Goal: Information Seeking & Learning: Find specific fact

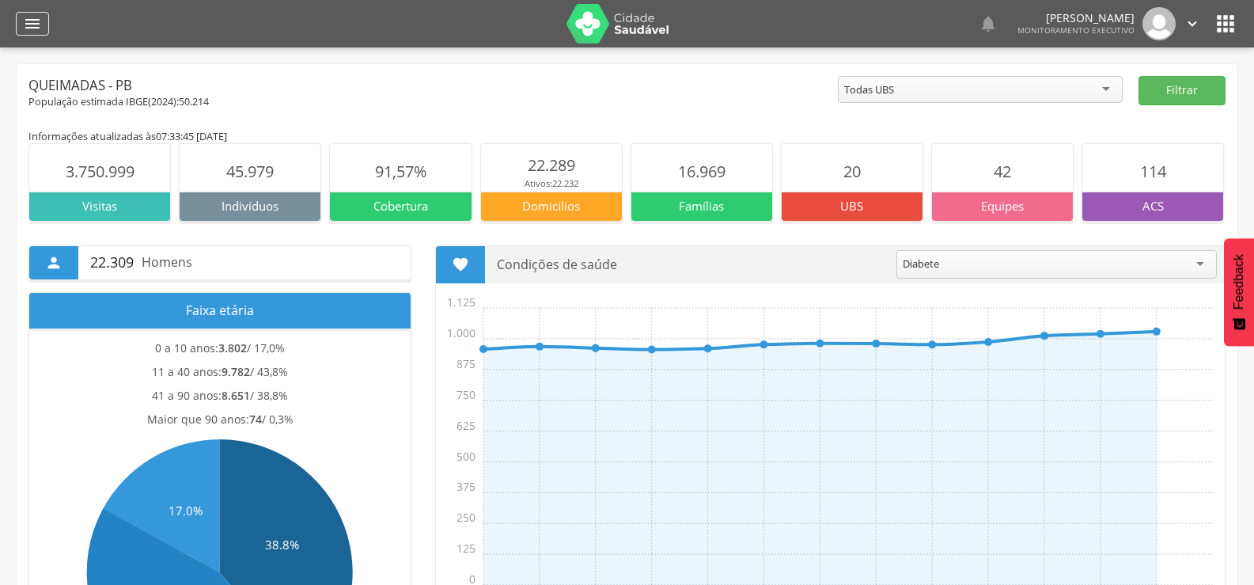
click at [20, 22] on div "" at bounding box center [32, 24] width 33 height 24
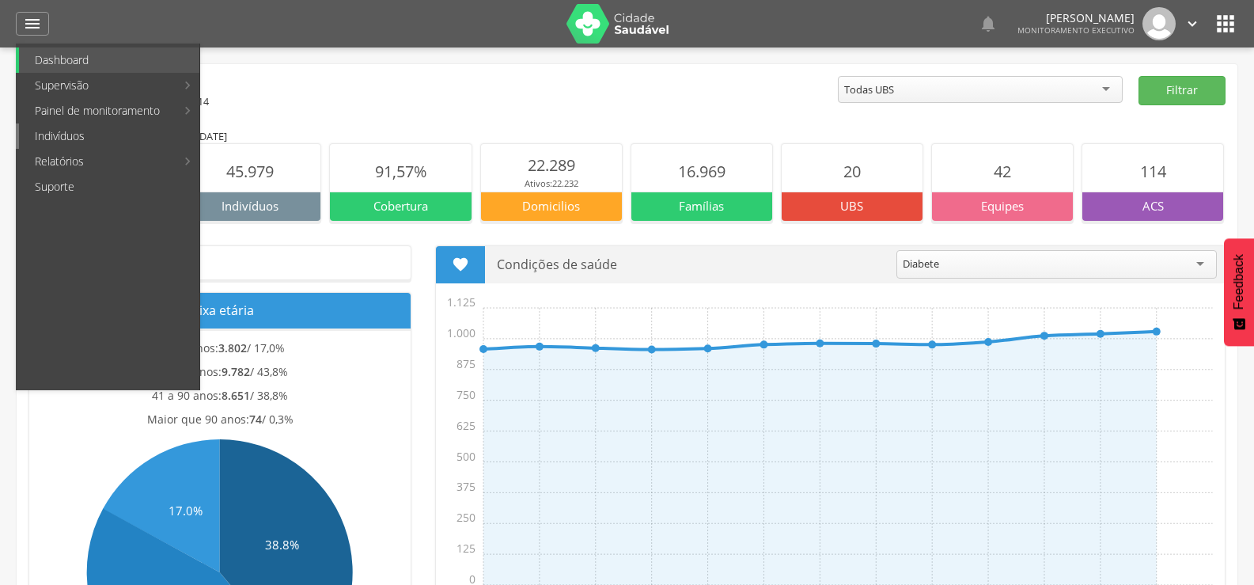
click at [66, 138] on link "Indivíduos" at bounding box center [109, 135] width 180 height 25
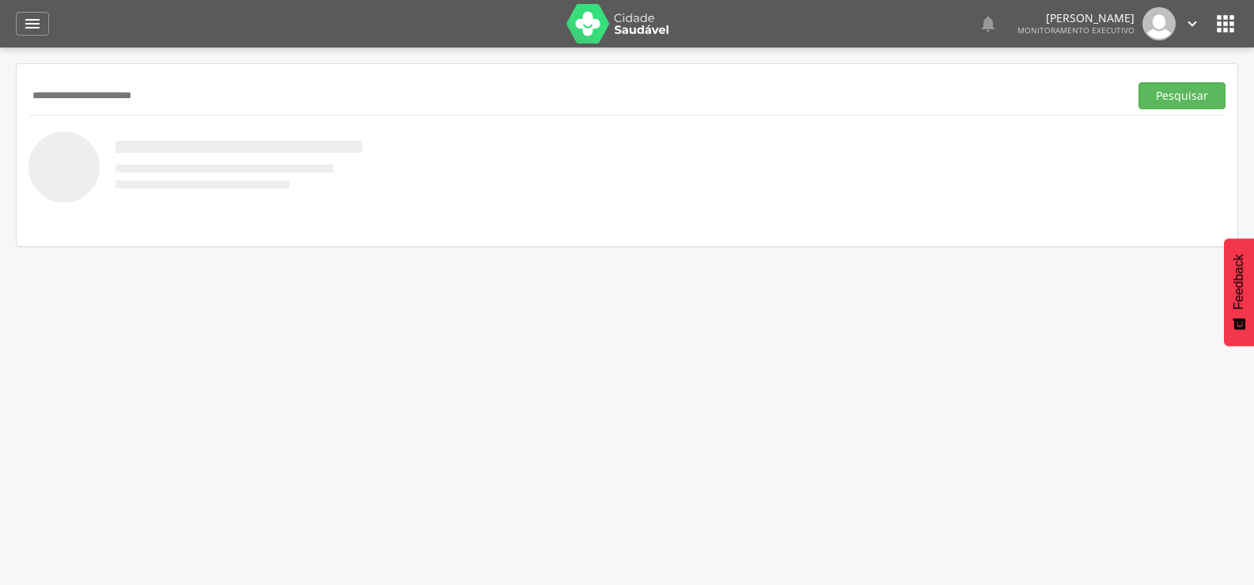
type input "**********"
click at [1138, 82] on button "Pesquisar" at bounding box center [1181, 95] width 87 height 27
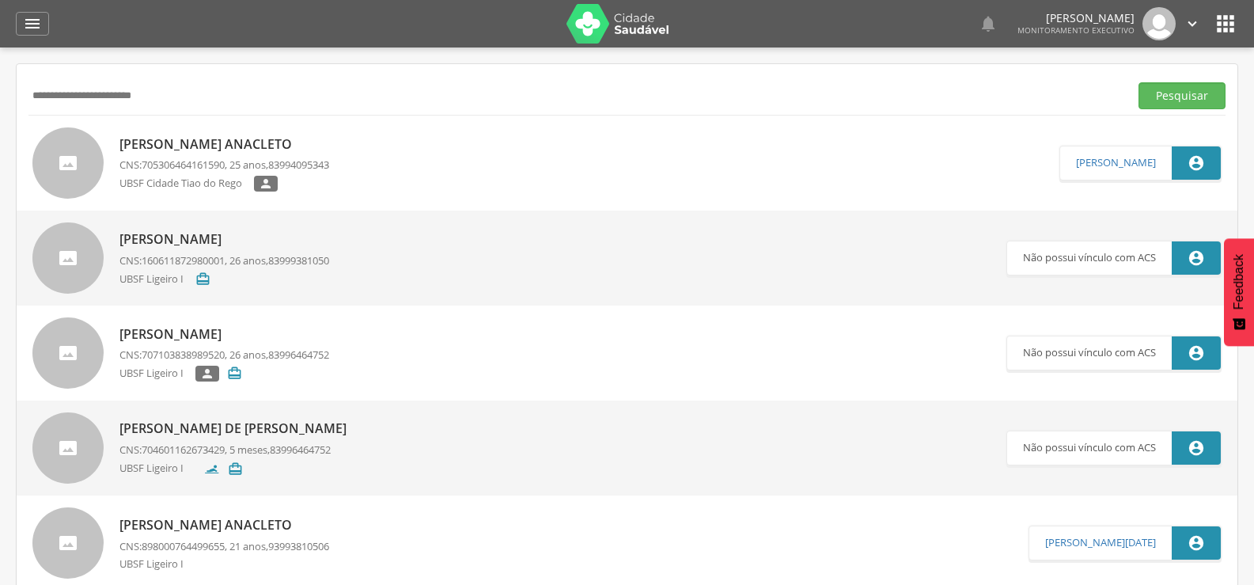
click at [206, 151] on p "[PERSON_NAME] Anacleto" at bounding box center [224, 144] width 210 height 18
type input "**********"
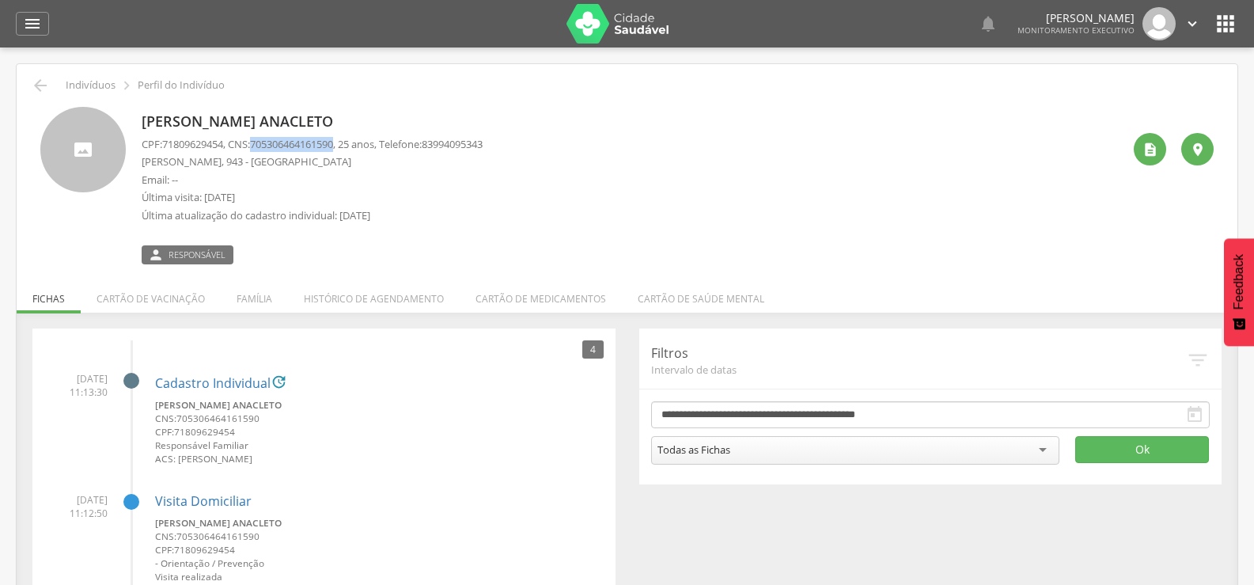
drag, startPoint x: 260, startPoint y: 146, endPoint x: 348, endPoint y: 146, distance: 88.6
click at [348, 146] on p "CPF: 71809629454 , CNS: [PHONE_NUMBER] , 25 anos, Telefone: [PHONE_NUMBER]" at bounding box center [312, 144] width 341 height 15
copy span "705306464161590"
click at [257, 302] on li "Família" at bounding box center [254, 294] width 67 height 37
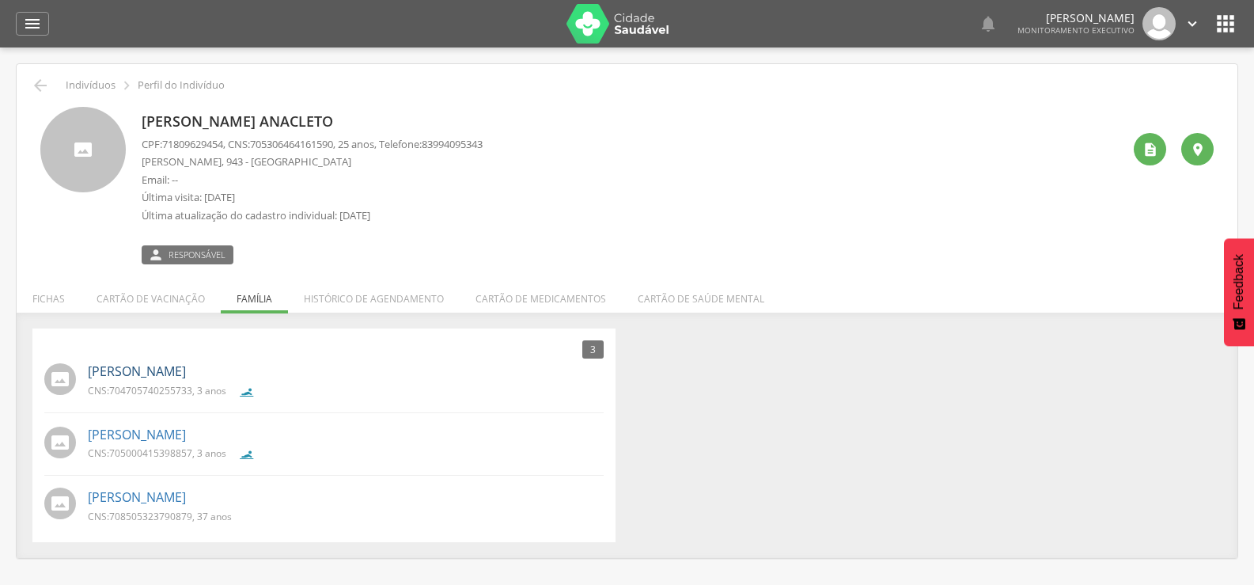
click at [155, 369] on link "[PERSON_NAME]" at bounding box center [137, 371] width 98 height 18
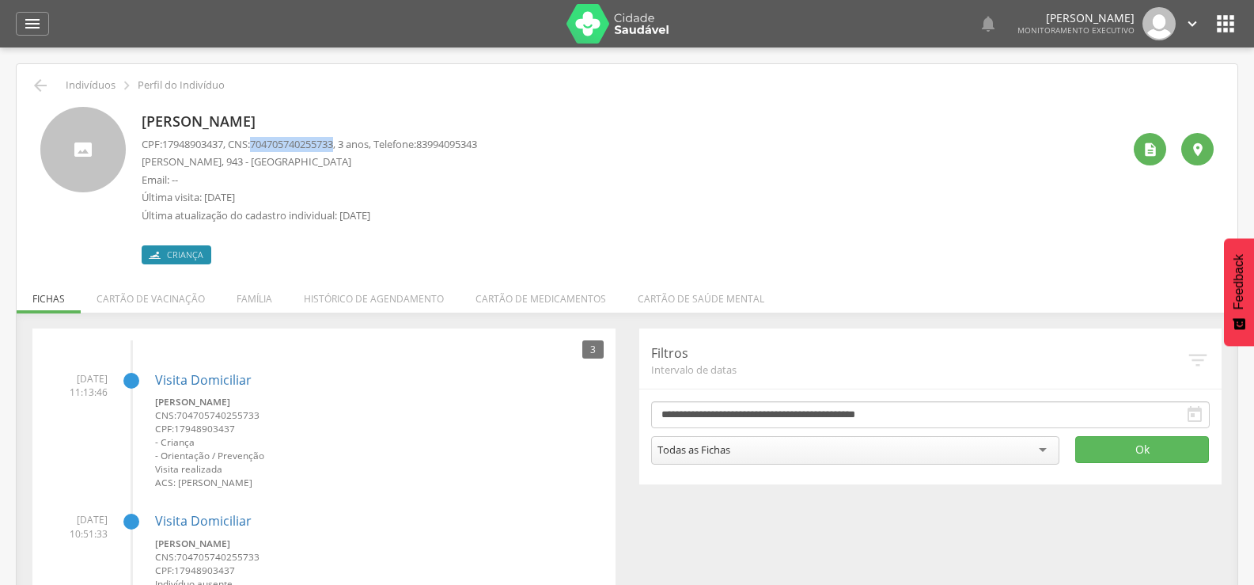
drag, startPoint x: 262, startPoint y: 142, endPoint x: 347, endPoint y: 145, distance: 85.5
click at [333, 145] on span "704705740255733" at bounding box center [291, 144] width 83 height 14
copy span "704705740255733"
click at [263, 300] on li "Família" at bounding box center [254, 294] width 67 height 37
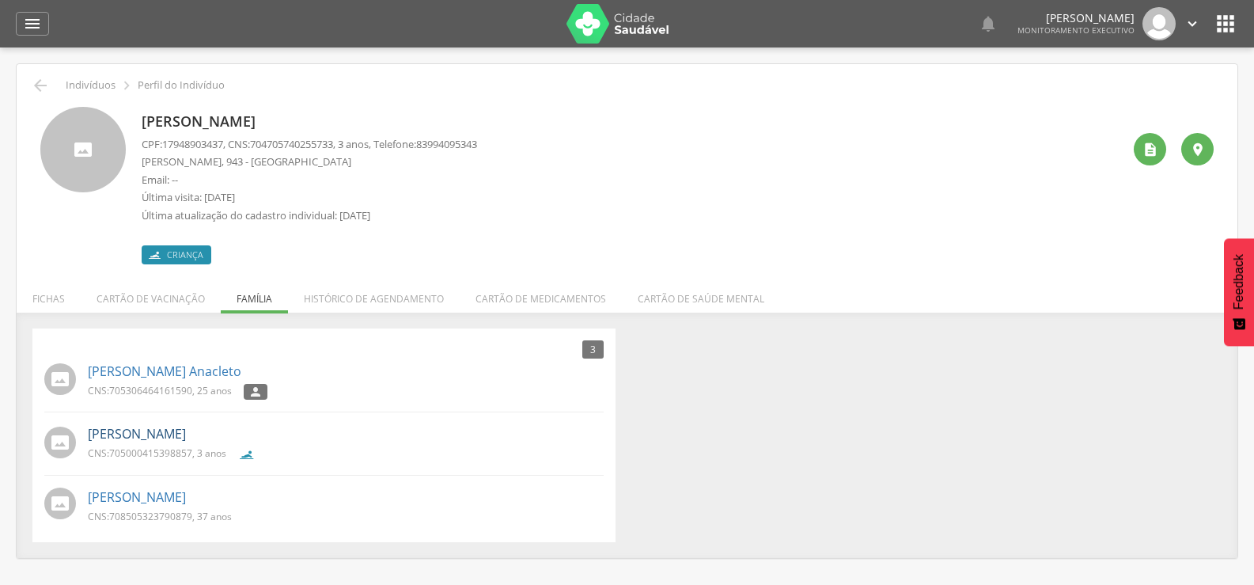
click at [176, 436] on link "[PERSON_NAME]" at bounding box center [137, 434] width 98 height 18
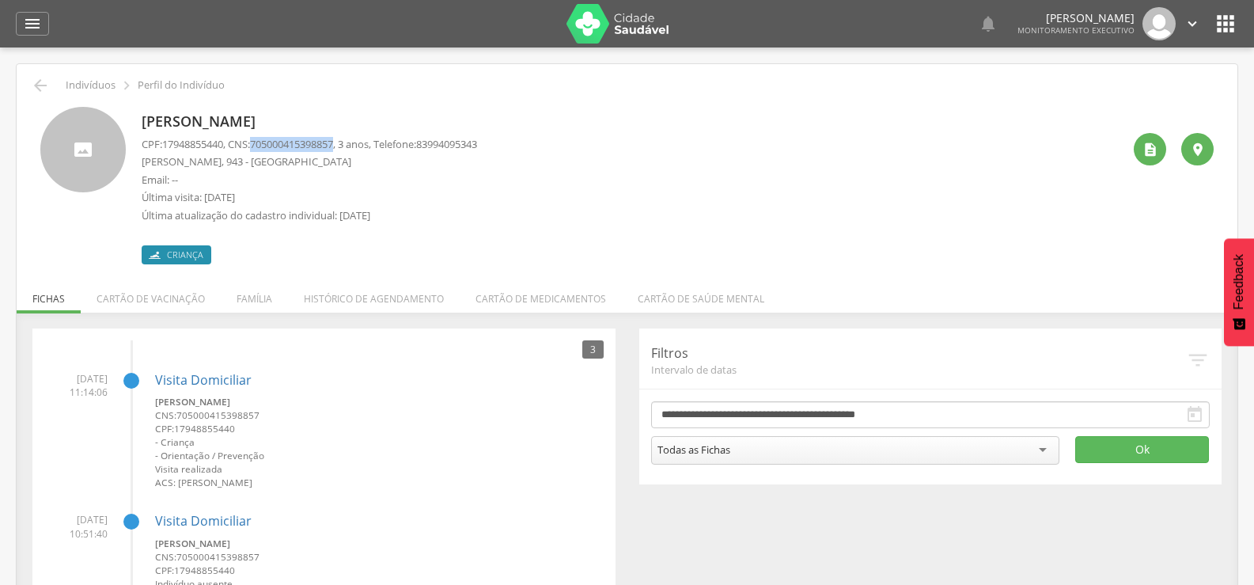
drag, startPoint x: 258, startPoint y: 143, endPoint x: 349, endPoint y: 140, distance: 91.0
click at [349, 140] on p "CPF: 17948855440 , CNS: [PHONE_NUMBER] , 3 anos, Telefone: [PHONE_NUMBER]" at bounding box center [309, 144] width 335 height 15
drag, startPoint x: 328, startPoint y: 154, endPoint x: 347, endPoint y: 142, distance: 21.7
click at [333, 142] on span "705000415398857" at bounding box center [291, 144] width 83 height 14
copy span "705000415398857"
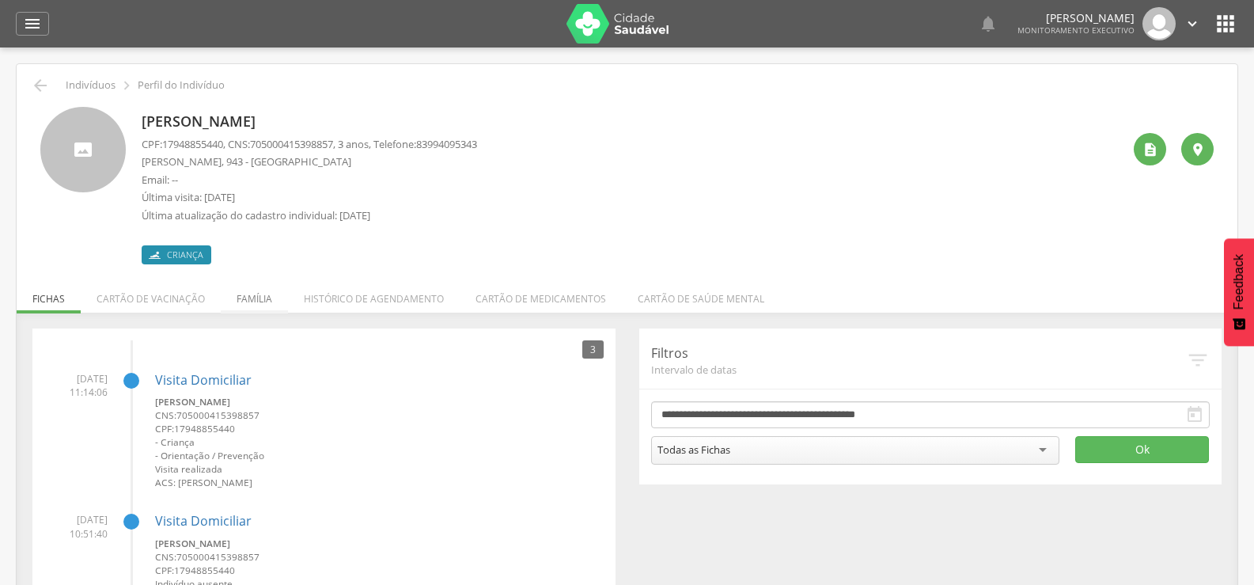
click at [276, 307] on li "Família" at bounding box center [254, 294] width 67 height 37
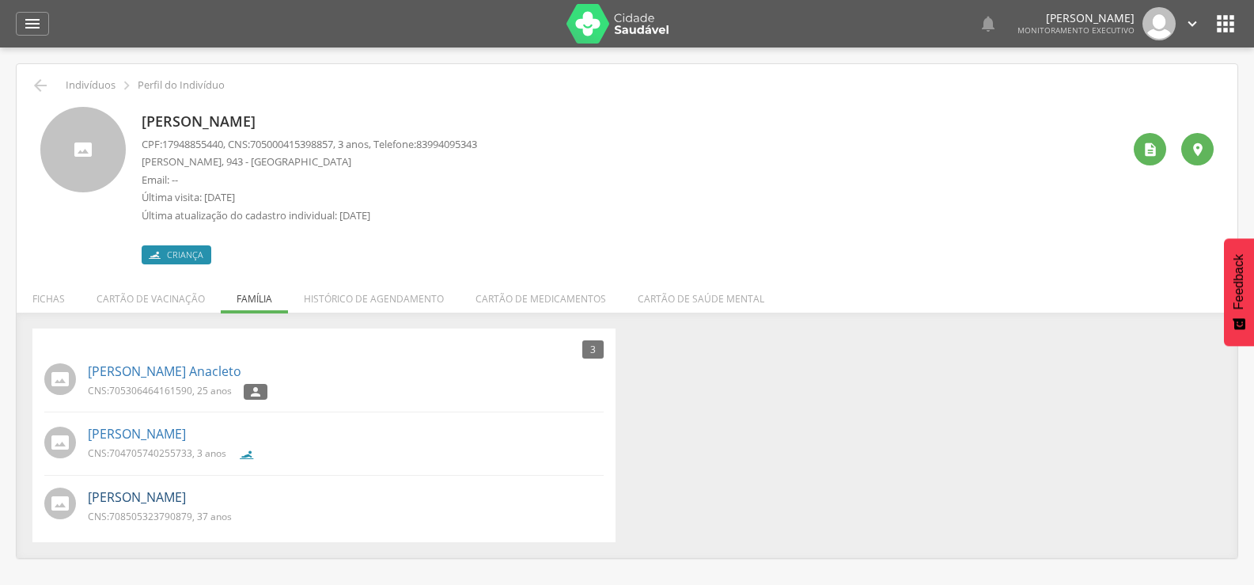
click at [186, 494] on link "[PERSON_NAME]" at bounding box center [137, 497] width 98 height 18
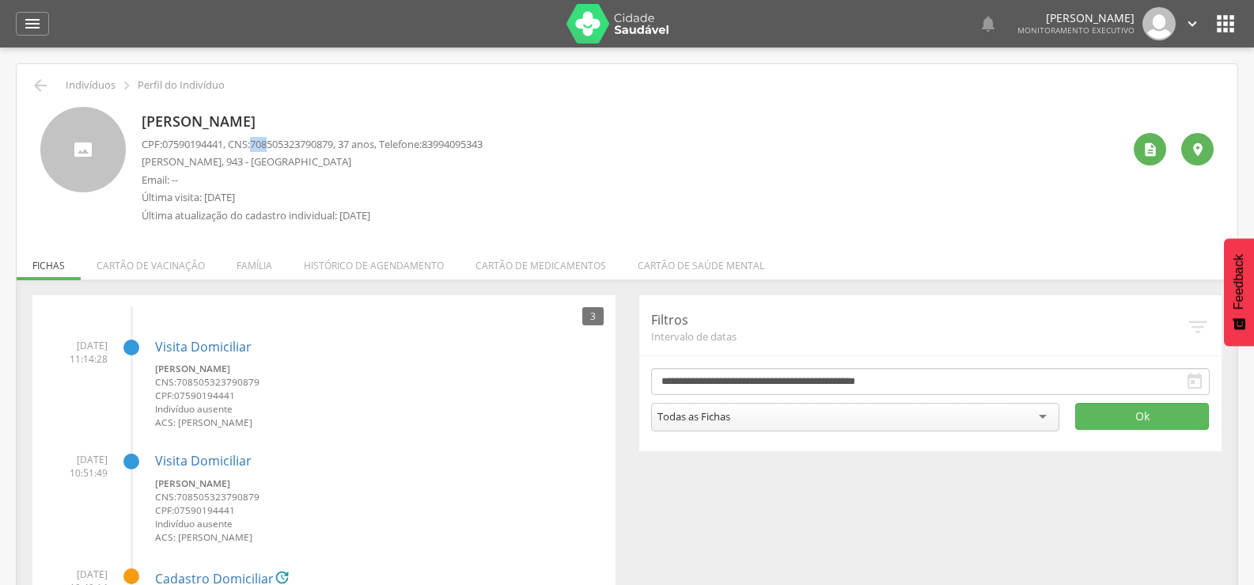
drag, startPoint x: 258, startPoint y: 147, endPoint x: 280, endPoint y: 147, distance: 22.2
click at [280, 147] on p "CPF: 07590194441 , CNS: [PHONE_NUMBER] , 37 anos, Telefone: [PHONE_NUMBER]" at bounding box center [312, 144] width 341 height 15
drag, startPoint x: 282, startPoint y: 147, endPoint x: 293, endPoint y: 148, distance: 11.1
click at [293, 148] on span "708505323790879" at bounding box center [291, 144] width 83 height 14
drag, startPoint x: 348, startPoint y: 139, endPoint x: 262, endPoint y: 142, distance: 86.3
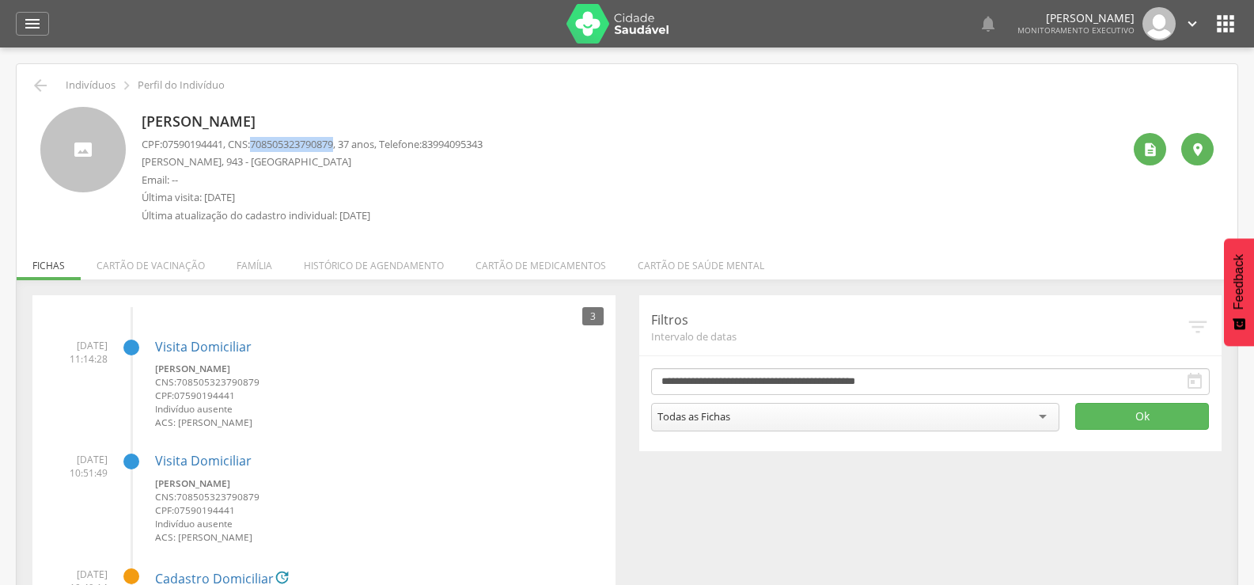
click at [262, 142] on p "CPF: 07590194441 , CNS: [PHONE_NUMBER] , 37 anos, Telefone: [PHONE_NUMBER]" at bounding box center [312, 144] width 341 height 15
copy span "708505323790879"
click at [39, 83] on icon "" at bounding box center [40, 85] width 19 height 19
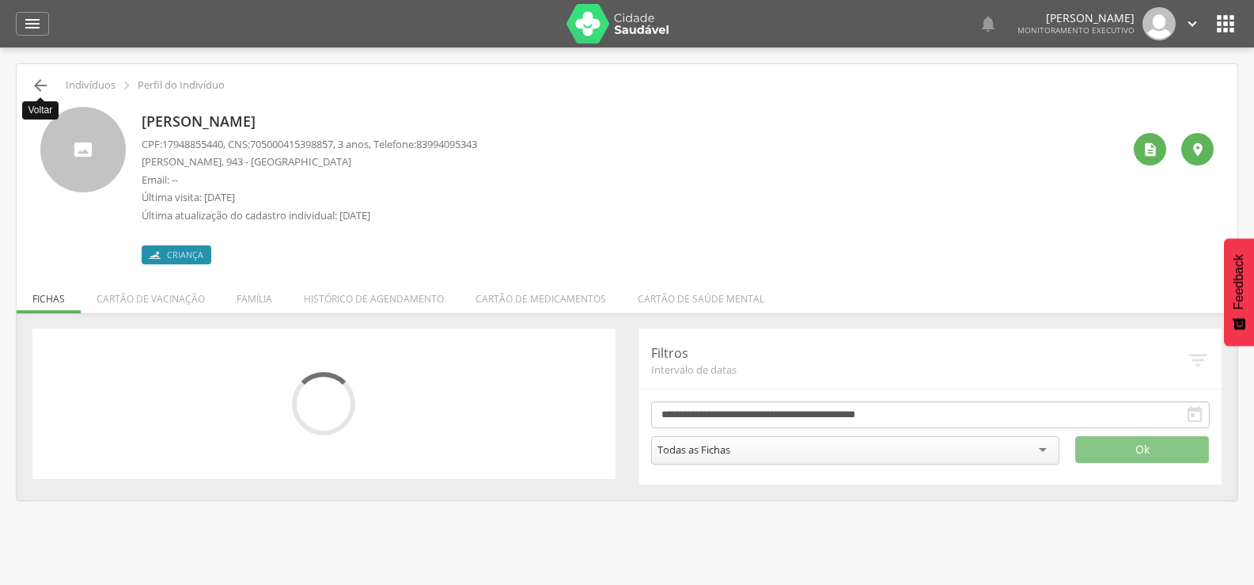
click at [32, 76] on icon "" at bounding box center [40, 85] width 19 height 19
click at [42, 81] on icon "" at bounding box center [40, 85] width 19 height 19
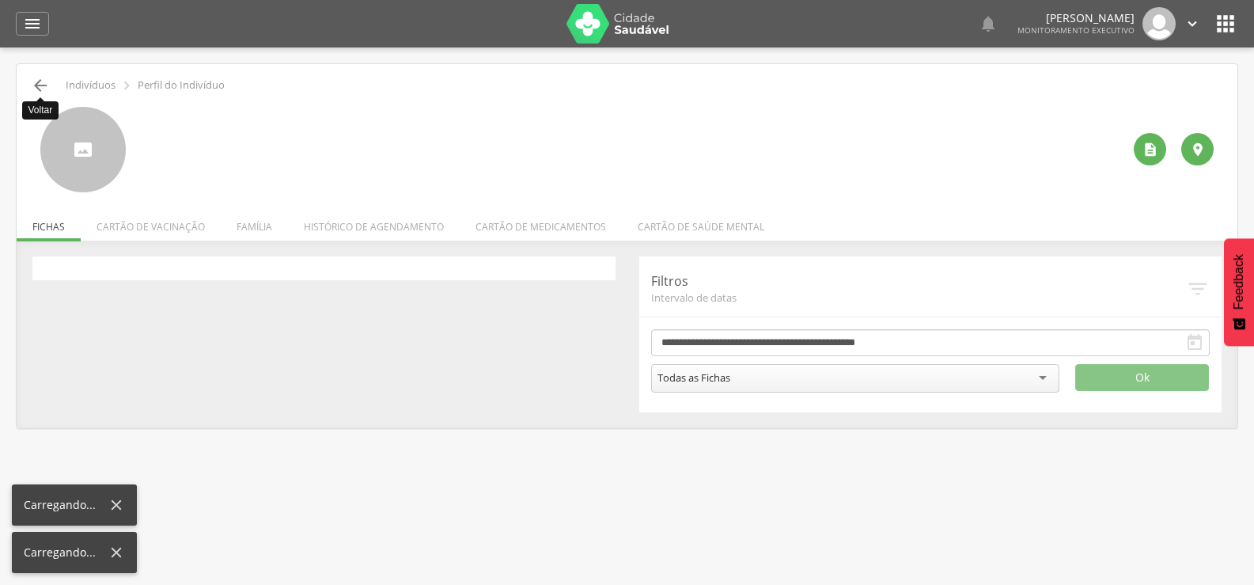
click at [42, 81] on icon "" at bounding box center [40, 85] width 19 height 19
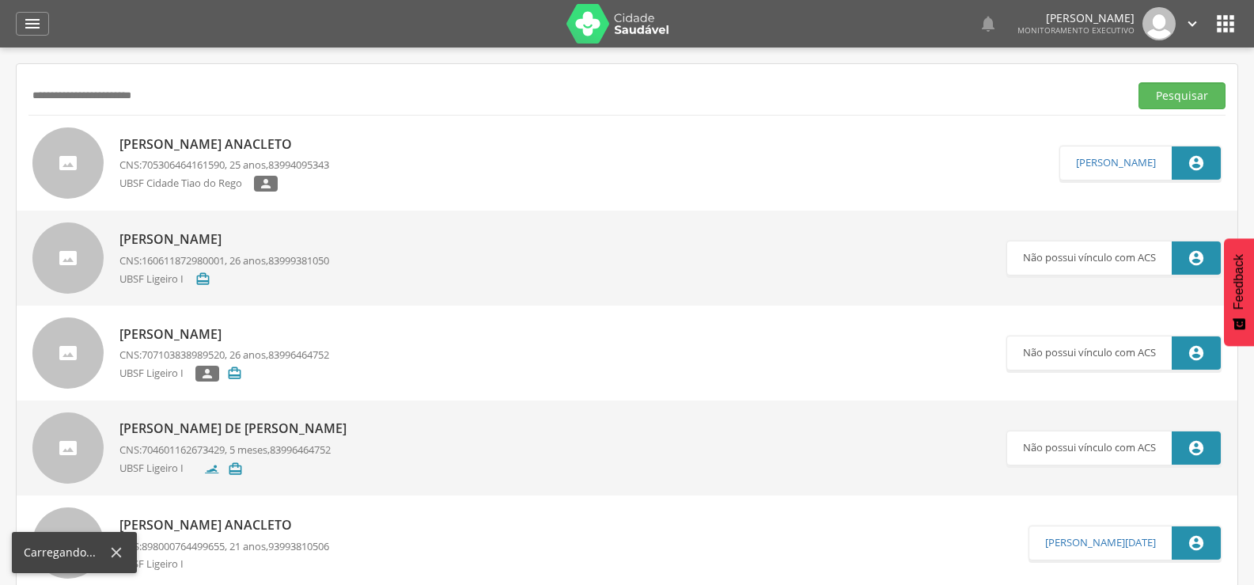
click at [42, 81] on div "**********" at bounding box center [626, 95] width 1197 height 39
click at [185, 88] on input "**********" at bounding box center [575, 95] width 1094 height 27
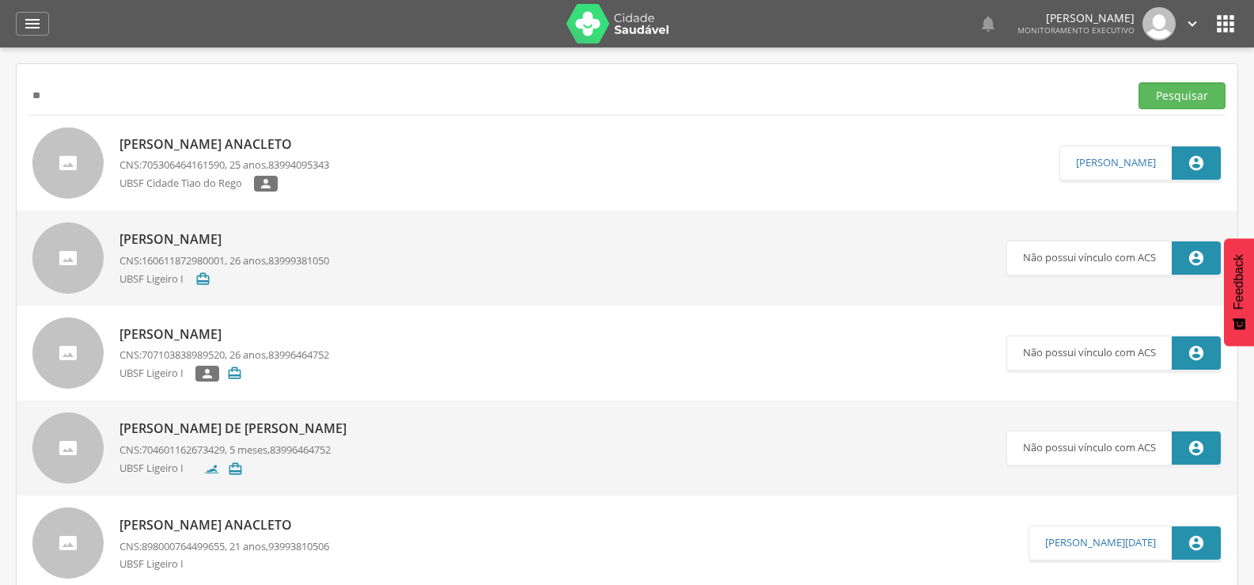
type input "*"
type input "**********"
click at [1138, 82] on button "Pesquisar" at bounding box center [1181, 95] width 87 height 27
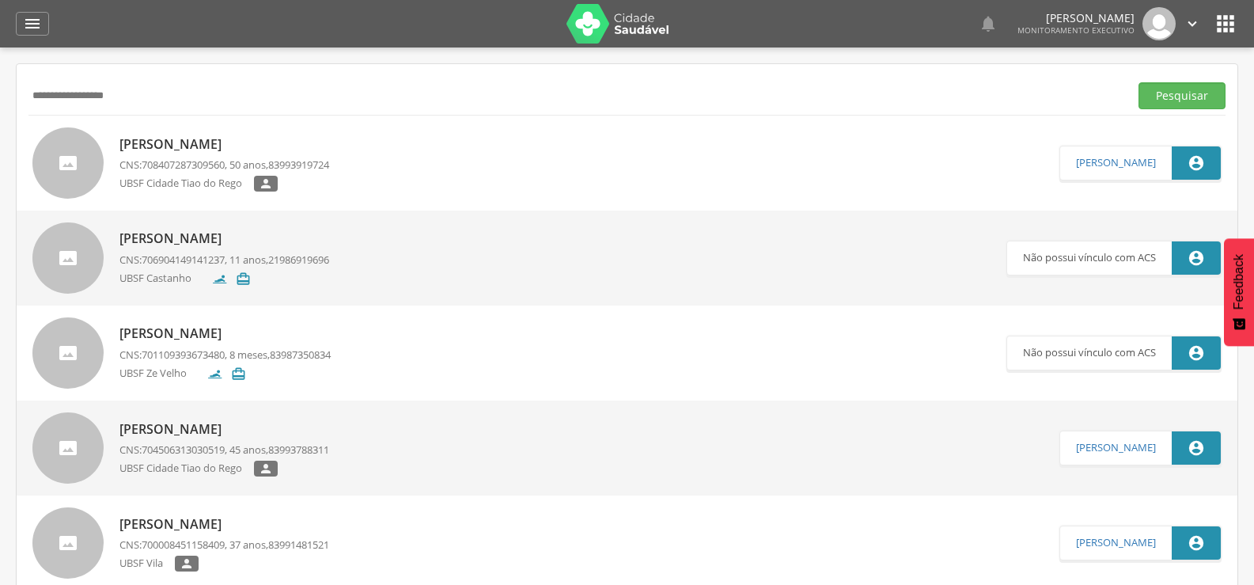
click at [256, 141] on p "[PERSON_NAME]" at bounding box center [224, 144] width 210 height 18
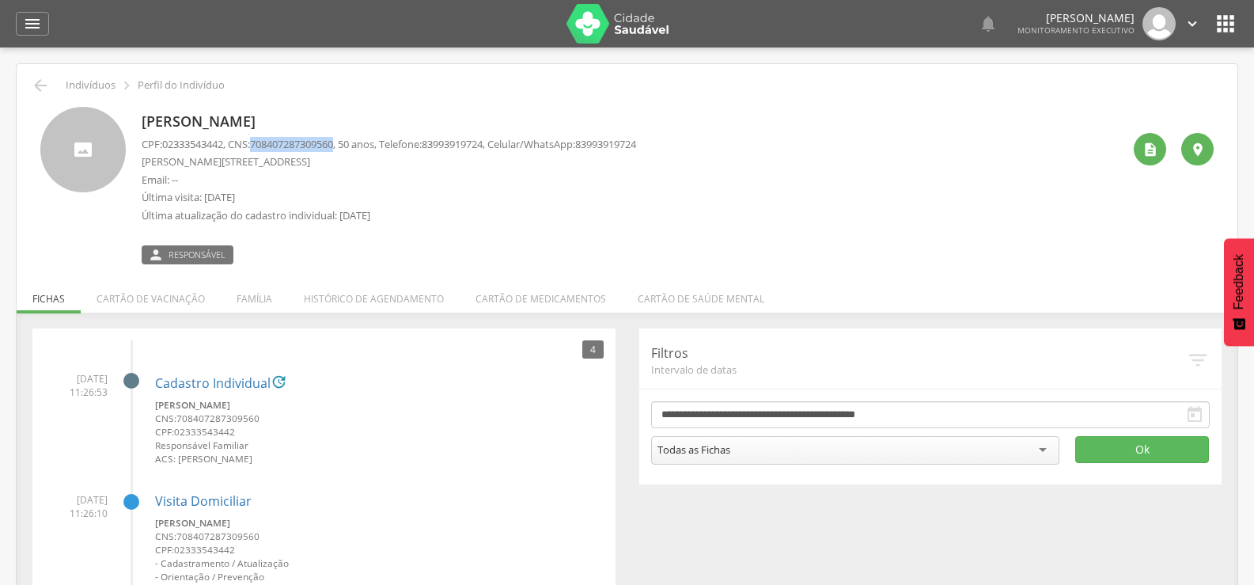
drag, startPoint x: 263, startPoint y: 145, endPoint x: 347, endPoint y: 145, distance: 84.7
click at [333, 145] on span "708407287309560" at bounding box center [291, 144] width 83 height 14
copy span "708407287309560"
click at [1146, 152] on icon "" at bounding box center [1150, 150] width 16 height 16
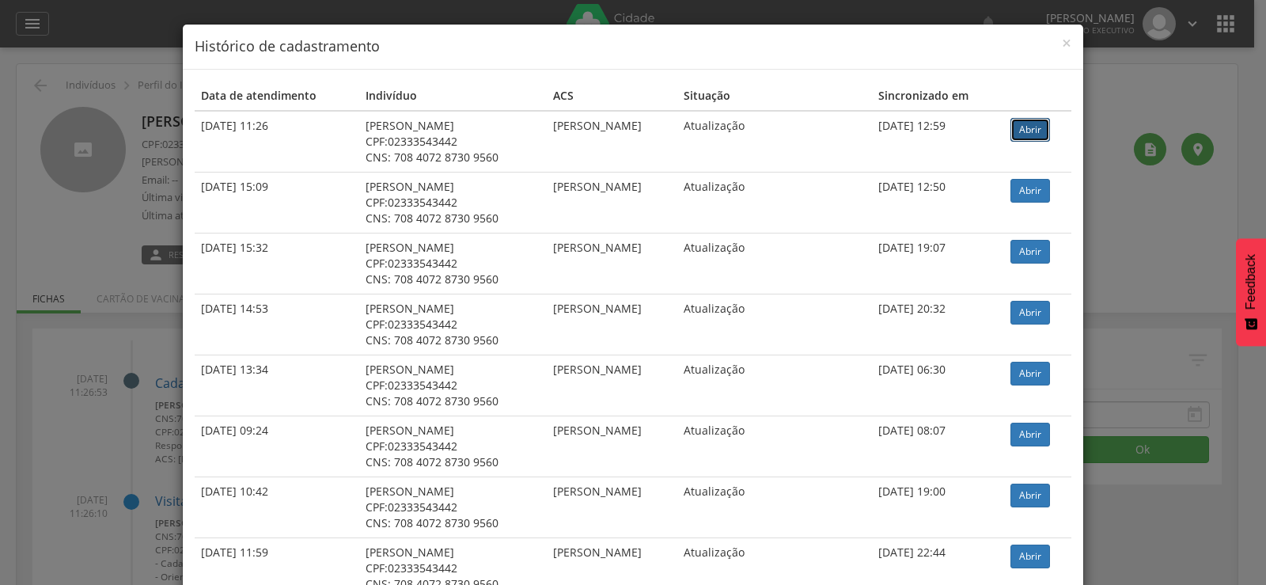
click at [1025, 131] on link "Abrir" at bounding box center [1030, 130] width 40 height 24
click at [123, 161] on div "× Histórico de cadastramento Data de atendimento Indivíduo ACS Situação Sincron…" at bounding box center [633, 292] width 1266 height 585
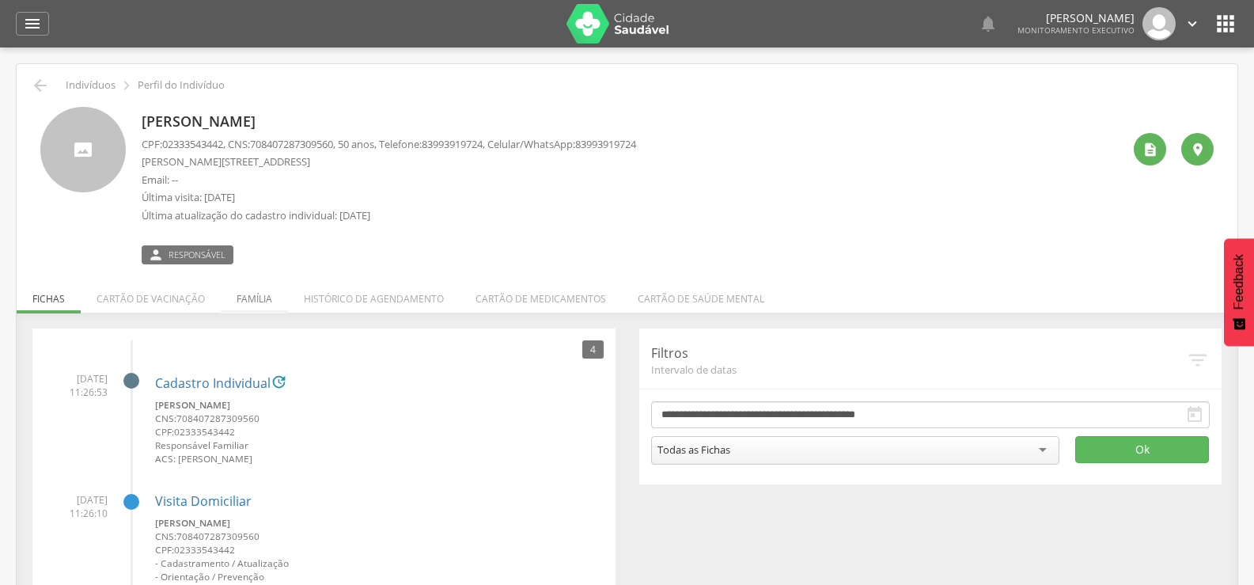
click at [260, 291] on li "Família" at bounding box center [254, 294] width 67 height 37
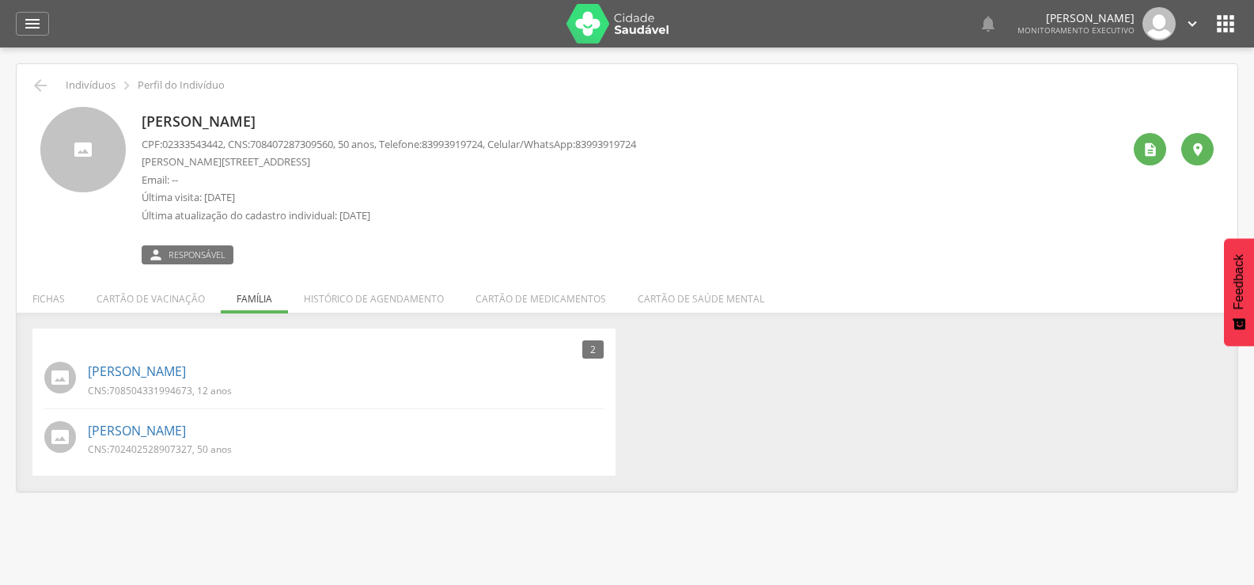
scroll to position [47, 0]
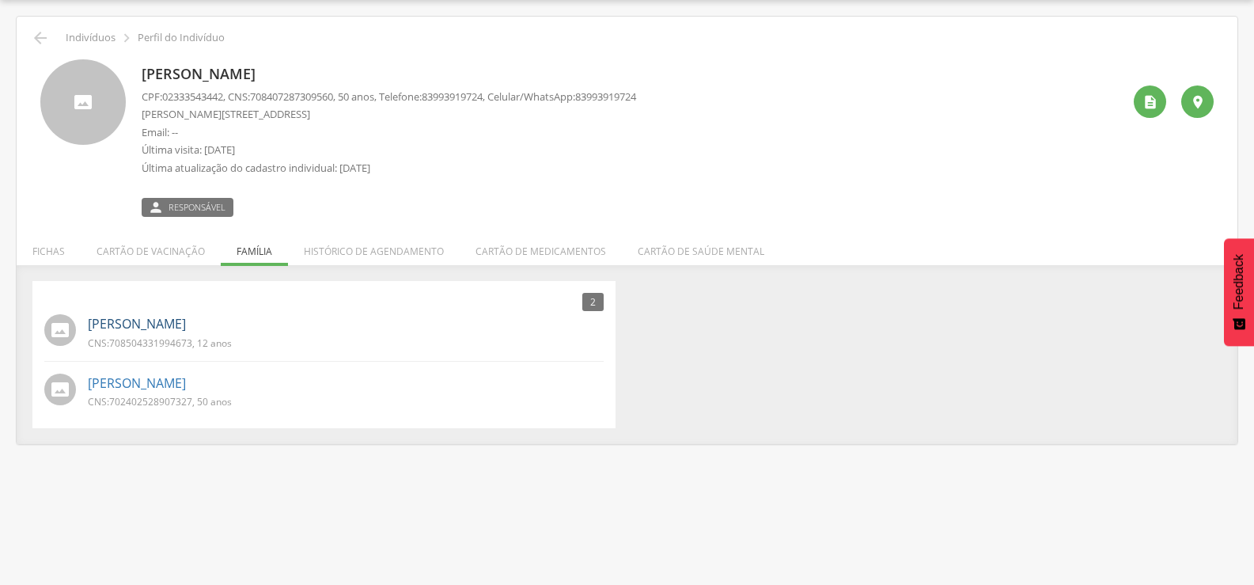
click at [186, 325] on link "[PERSON_NAME]" at bounding box center [137, 324] width 98 height 18
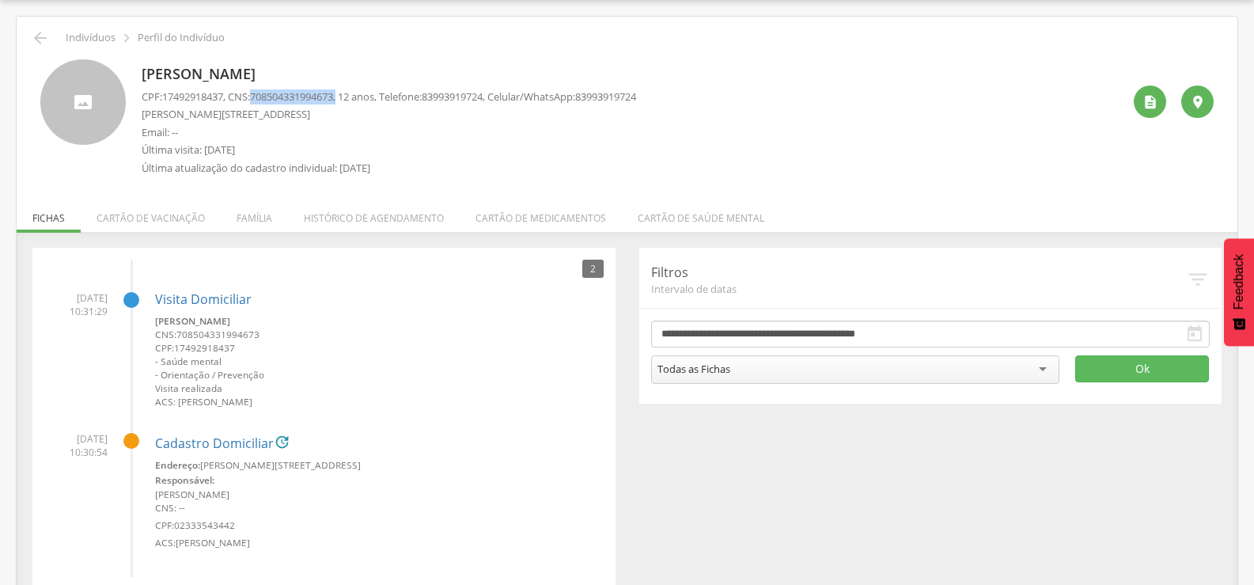
drag, startPoint x: 261, startPoint y: 95, endPoint x: 350, endPoint y: 95, distance: 88.6
click at [350, 95] on p "CPF: 17492918437 , CNS: [PHONE_NUMBER] , 12 anos, Telefone: [PHONE_NUMBER] , Ce…" at bounding box center [389, 96] width 494 height 15
click at [315, 95] on span "708504331994673" at bounding box center [291, 96] width 83 height 14
drag, startPoint x: 260, startPoint y: 93, endPoint x: 347, endPoint y: 93, distance: 87.0
click at [333, 93] on span "708504331994673" at bounding box center [291, 96] width 83 height 14
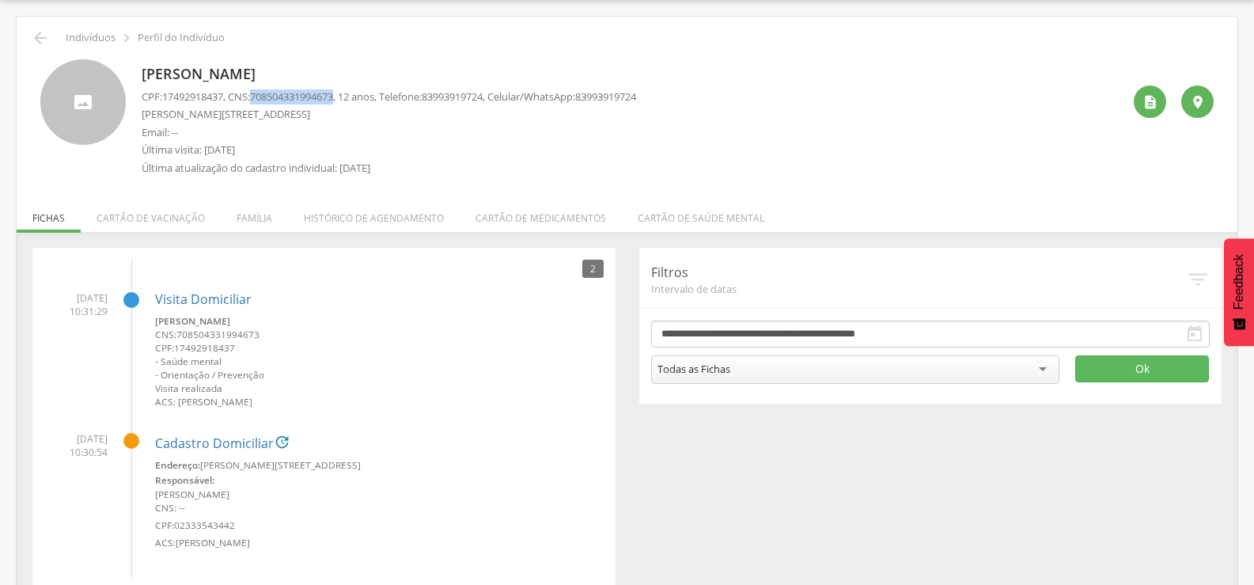
copy span "708504331994673"
click at [263, 210] on li "Família" at bounding box center [254, 213] width 67 height 37
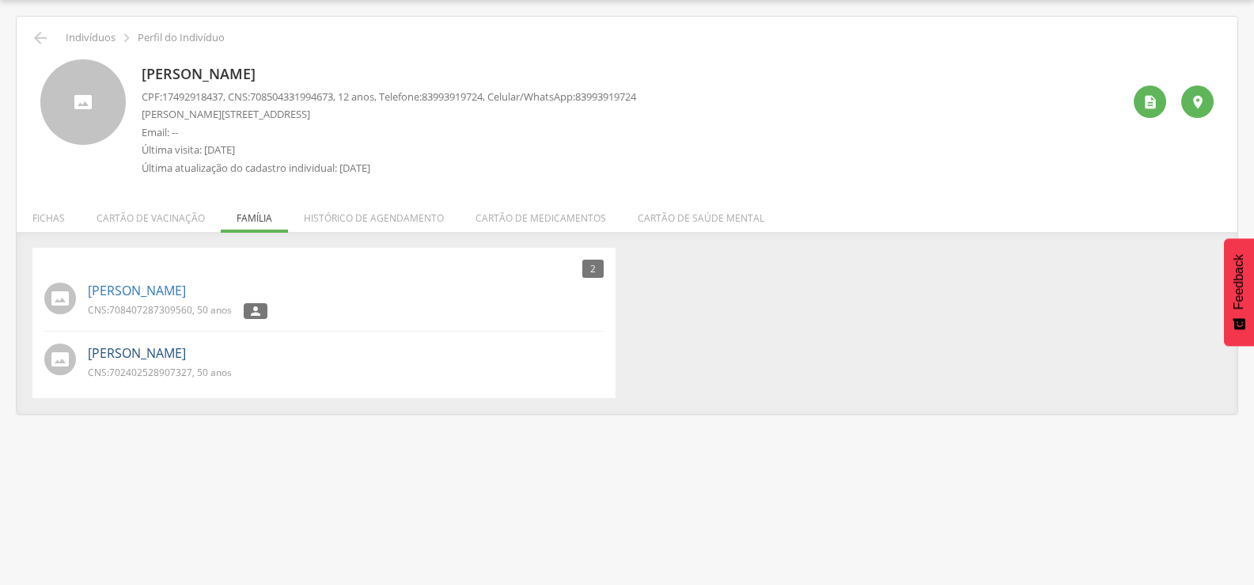
click at [177, 347] on link "[PERSON_NAME]" at bounding box center [137, 353] width 98 height 18
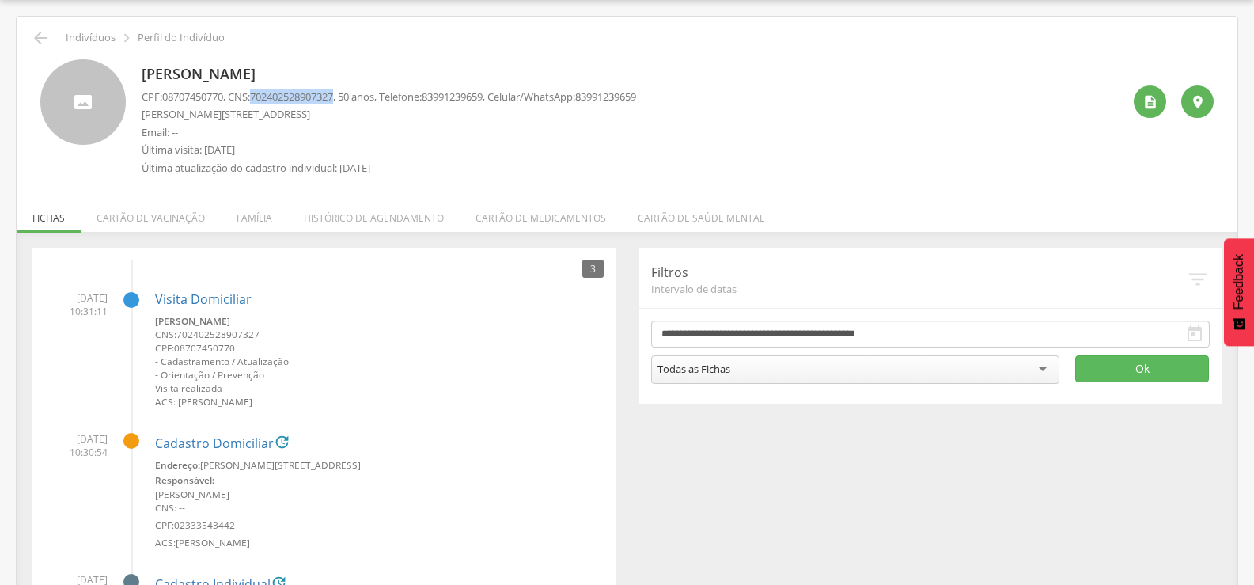
drag, startPoint x: 261, startPoint y: 96, endPoint x: 349, endPoint y: 94, distance: 87.8
click at [349, 94] on p "CPF: 08707450770 , CNS: [PHONE_NUMBER] , 50 anos, Telefone: [PHONE_NUMBER] , Ce…" at bounding box center [389, 96] width 494 height 15
copy span "702402528907327"
click at [47, 36] on icon "" at bounding box center [40, 37] width 19 height 19
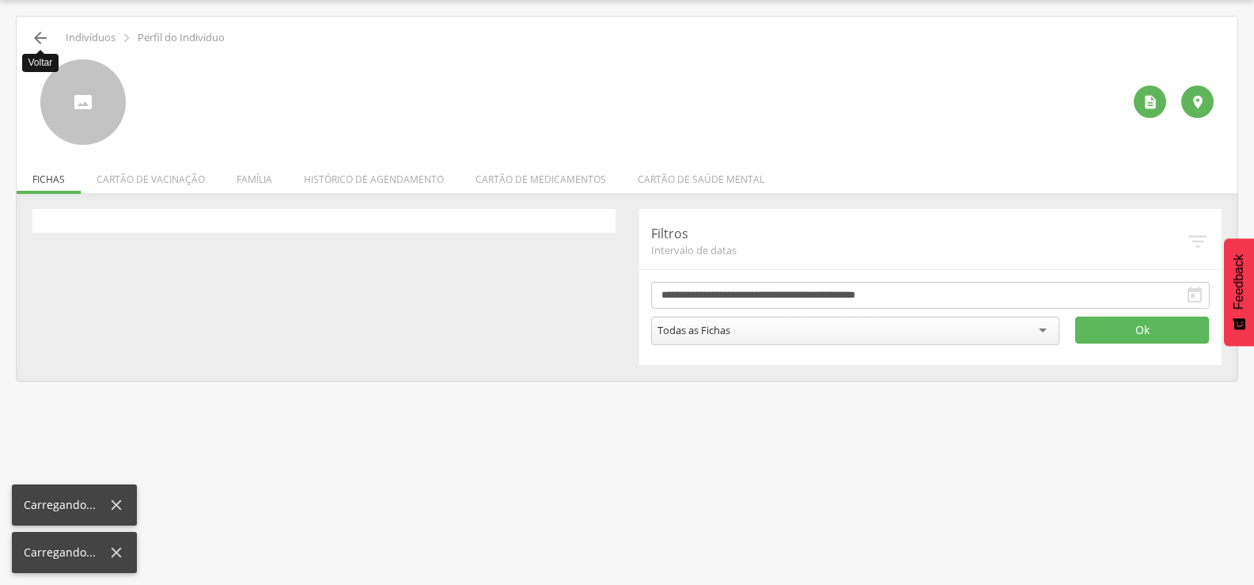
click at [47, 36] on icon "" at bounding box center [40, 37] width 19 height 19
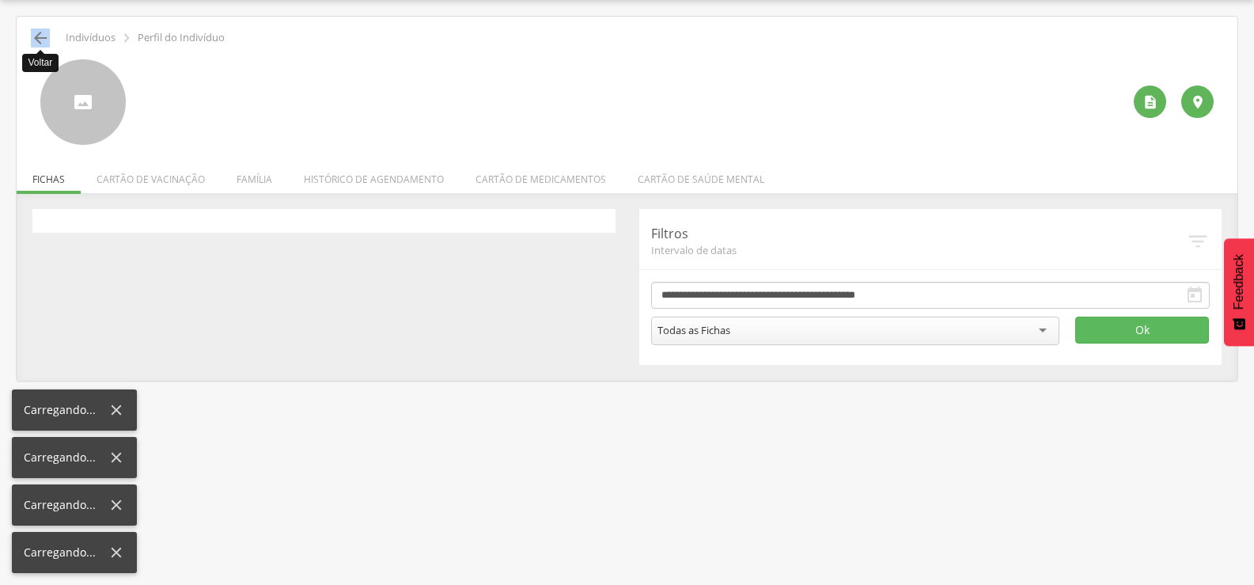
click at [47, 36] on icon "" at bounding box center [40, 37] width 19 height 19
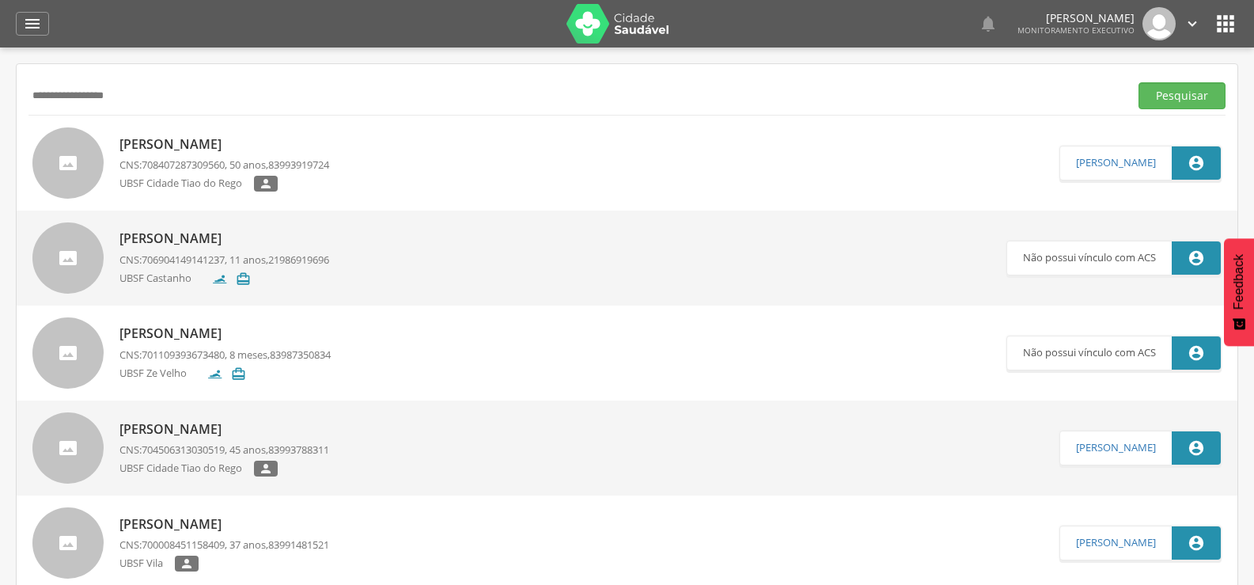
drag, startPoint x: 245, startPoint y: 104, endPoint x: 0, endPoint y: 118, distance: 245.6
click at [0, 119] on div " Supervisão  Distritos  Ubs Coordenador: - Queimadas / PB Intervalo de Tempo…" at bounding box center [627, 339] width 1254 height 585
type input "**********"
click at [1138, 82] on button "Pesquisar" at bounding box center [1181, 95] width 87 height 27
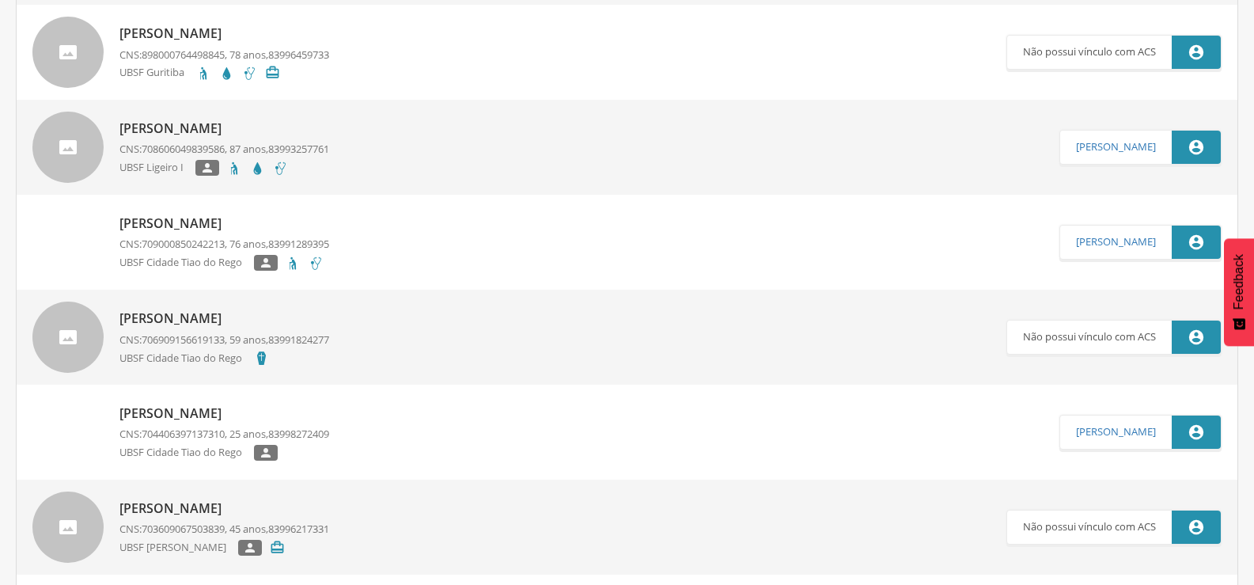
click at [251, 211] on div "[PERSON_NAME] CNS: 709000850242213 , 76 anos, 83991289395 [GEOGRAPHIC_DATA] " at bounding box center [224, 243] width 210 height 66
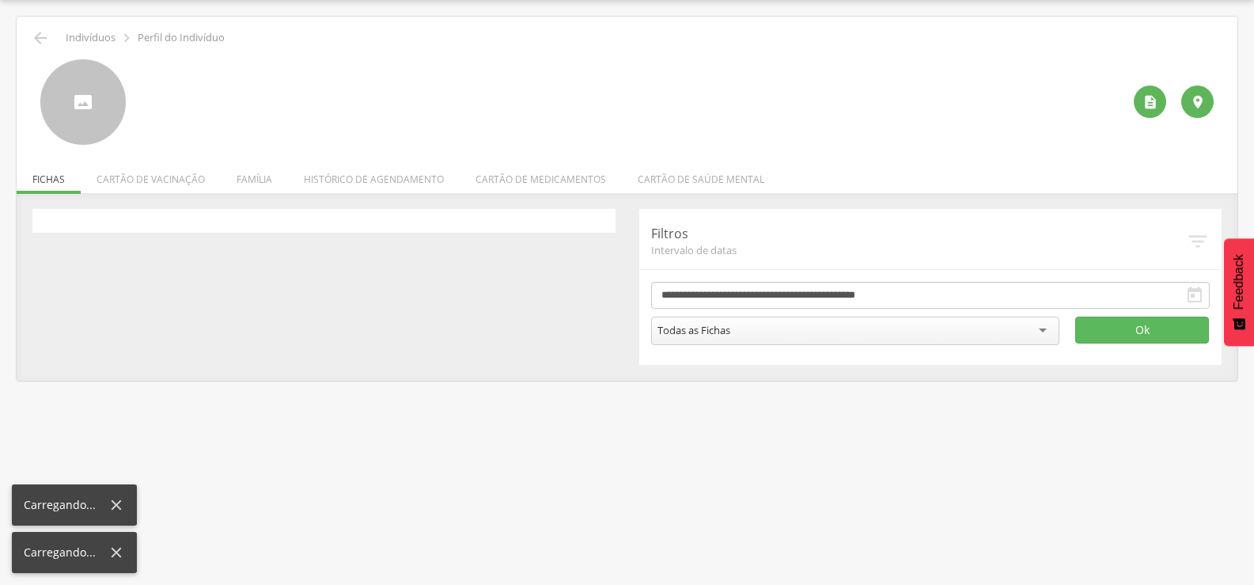
scroll to position [47, 0]
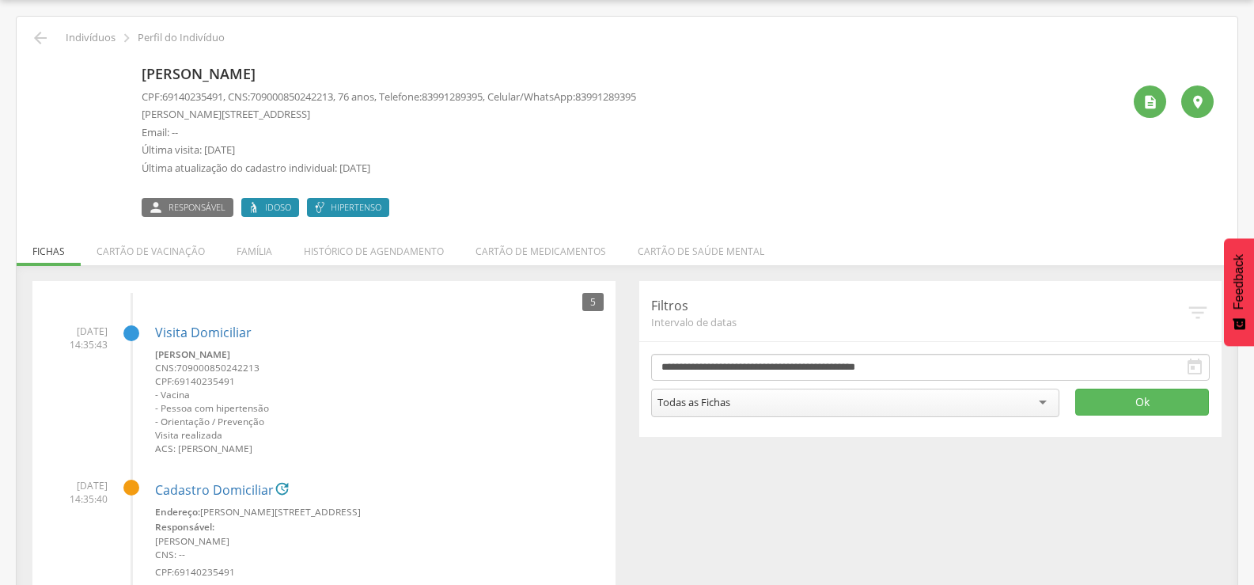
drag, startPoint x: 260, startPoint y: 95, endPoint x: 299, endPoint y: 96, distance: 38.8
click at [262, 95] on span "709000850242213" at bounding box center [291, 96] width 83 height 14
click at [300, 96] on span "709000850242213" at bounding box center [291, 96] width 83 height 14
drag, startPoint x: 261, startPoint y: 93, endPoint x: 347, endPoint y: 93, distance: 86.2
click at [333, 93] on span "709000850242213" at bounding box center [291, 96] width 83 height 14
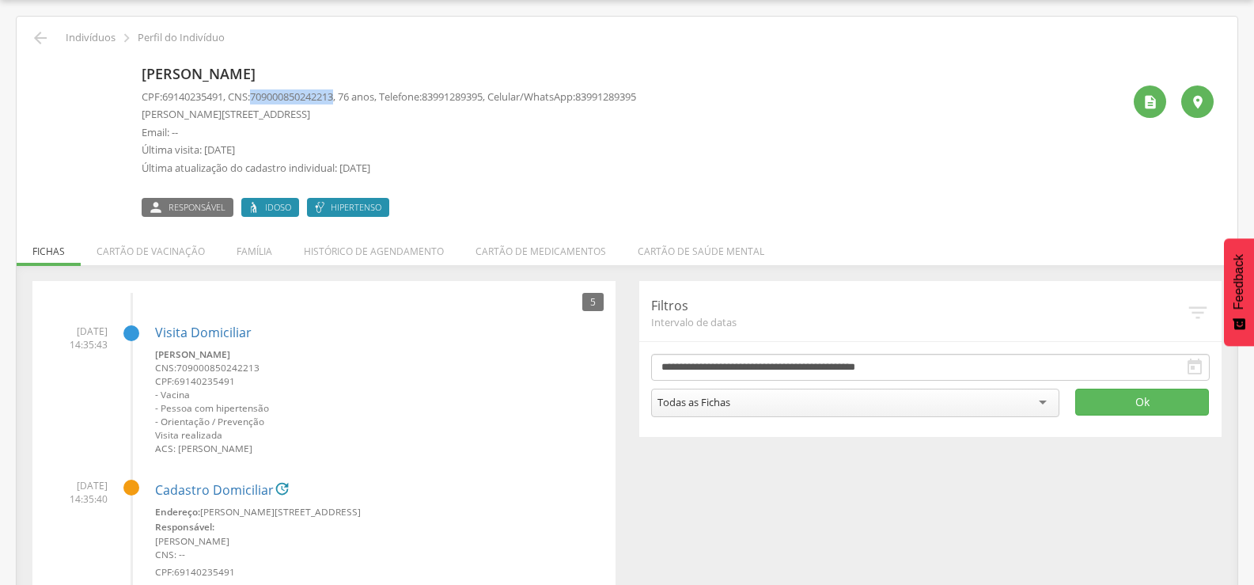
copy span "709000850242213"
click at [25, 36] on div " Indivíduos  Perfil do Indivíduo [PERSON_NAME] CPF: 69140235491 , CNS: [PHONE…" at bounding box center [627, 540] width 1221 height 1046
click at [31, 33] on icon "" at bounding box center [40, 37] width 19 height 19
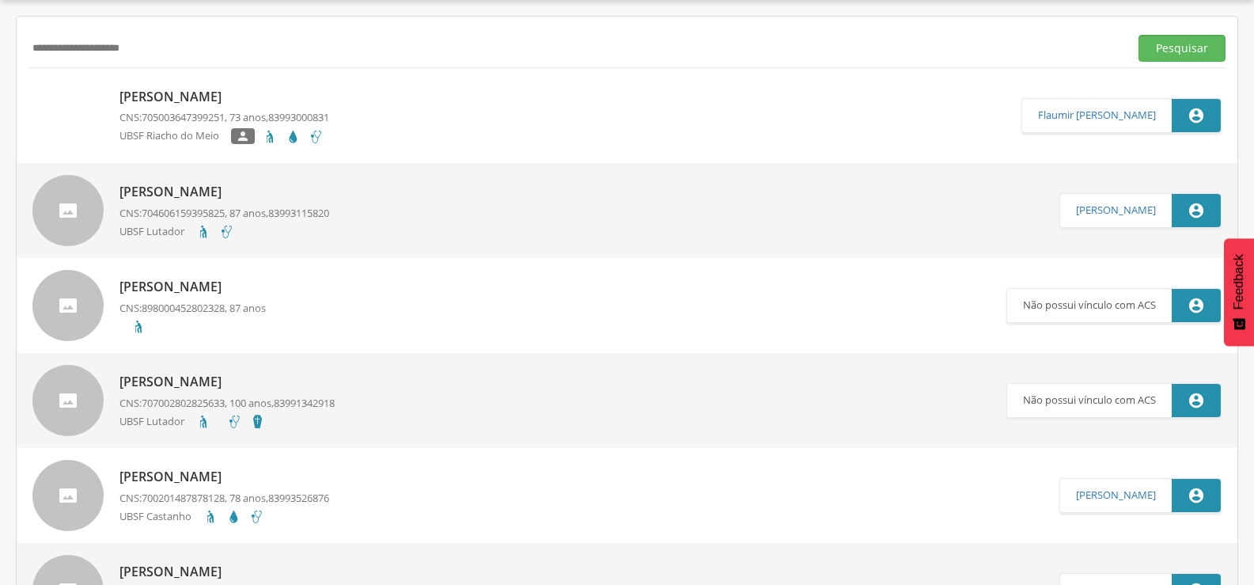
drag, startPoint x: 191, startPoint y: 52, endPoint x: 0, endPoint y: 58, distance: 191.5
click at [0, 58] on div " Supervisão  Distritos  Ubs Coordenador: - Queimadas / PB Intervalo de Tempo…" at bounding box center [627, 292] width 1254 height 585
type input "**********"
click at [1138, 35] on button "Pesquisar" at bounding box center [1181, 48] width 87 height 27
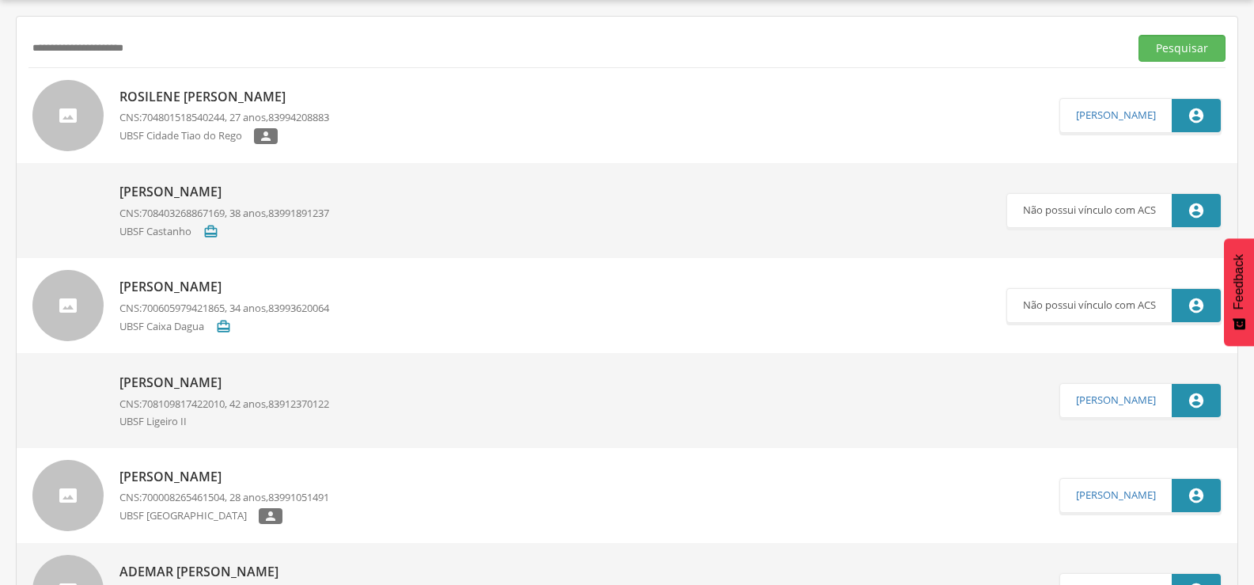
click at [184, 89] on p "Rosilene [PERSON_NAME]" at bounding box center [224, 97] width 210 height 18
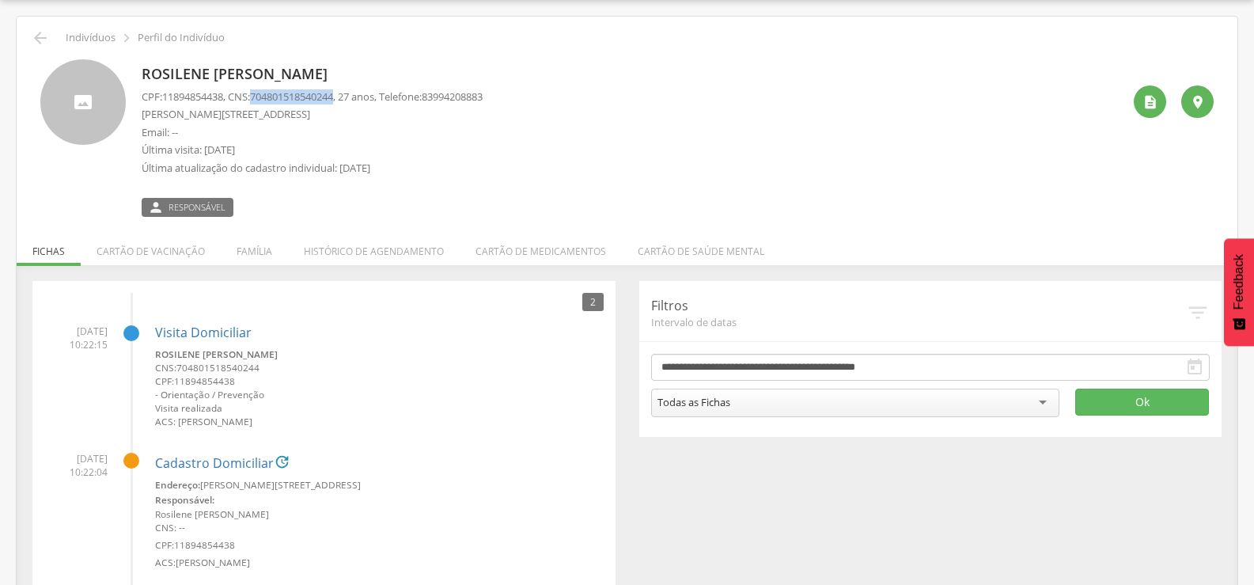
drag, startPoint x: 260, startPoint y: 97, endPoint x: 347, endPoint y: 97, distance: 87.8
click at [333, 97] on span "704801518540244" at bounding box center [291, 96] width 83 height 14
copy span "704801518540244"
click at [249, 245] on li "Família" at bounding box center [254, 247] width 67 height 37
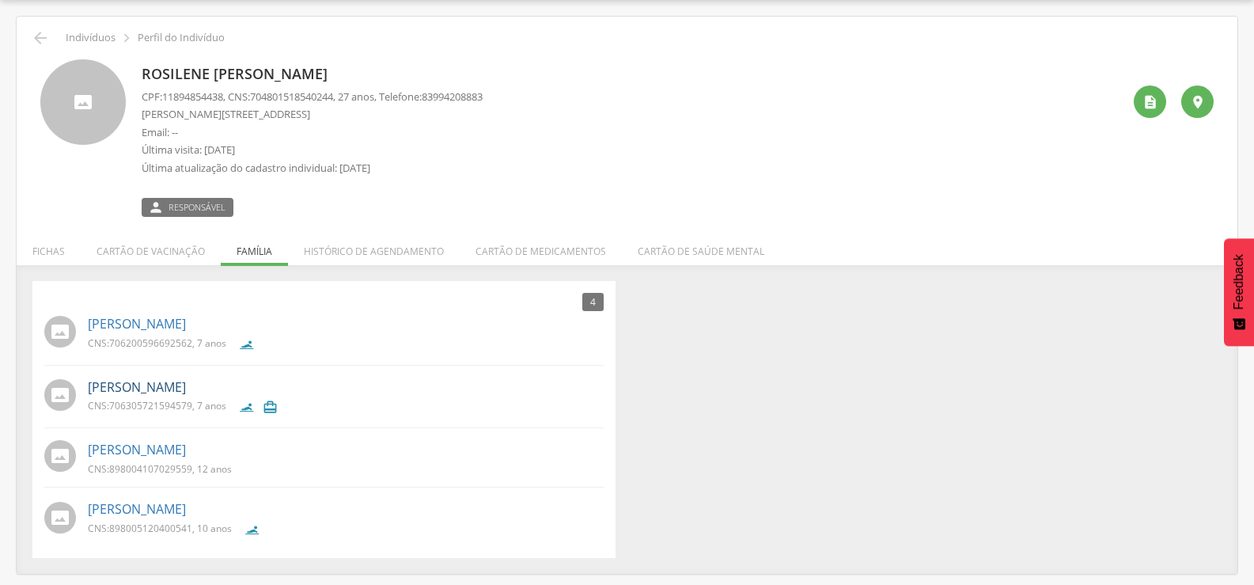
click at [156, 396] on link "[PERSON_NAME]" at bounding box center [137, 387] width 98 height 18
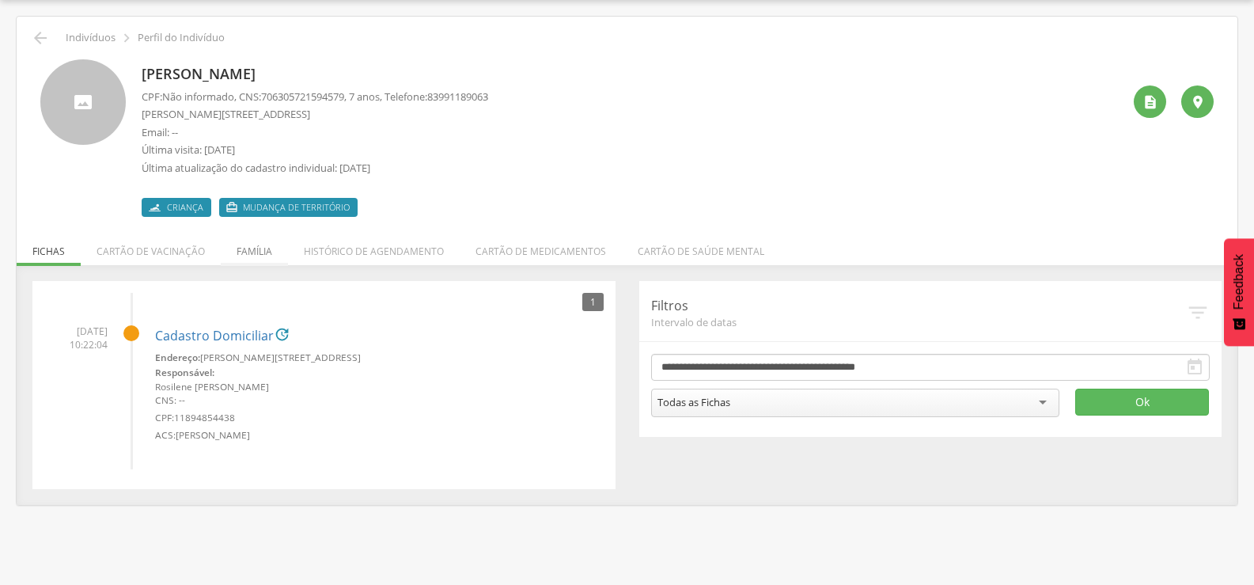
click at [263, 258] on li "Família" at bounding box center [254, 247] width 67 height 37
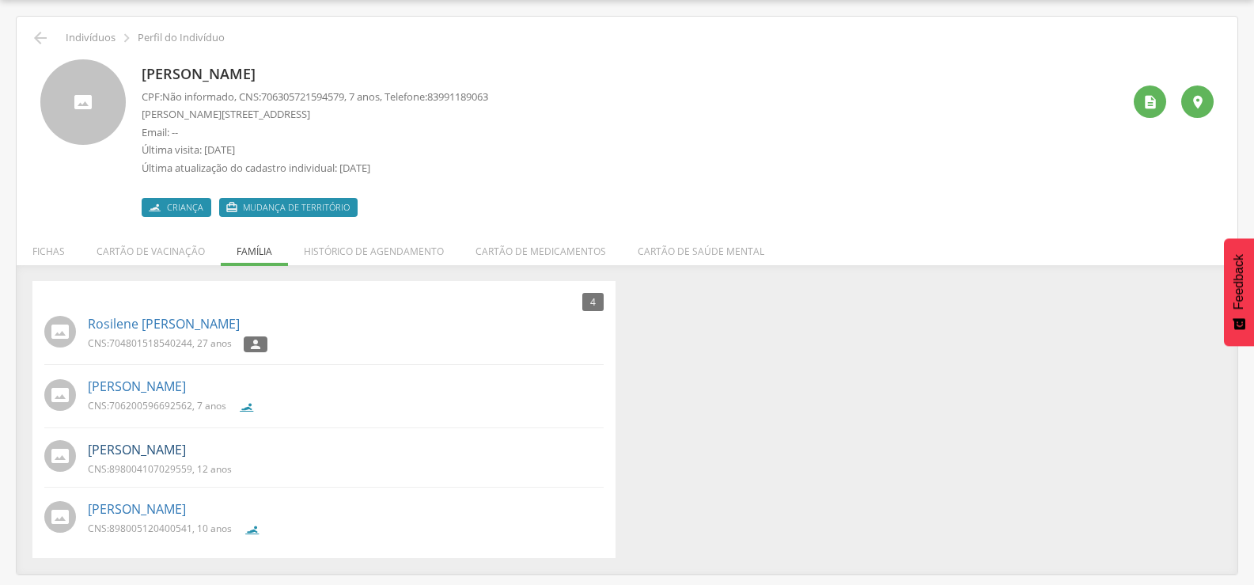
click at [161, 445] on link "[PERSON_NAME]" at bounding box center [137, 450] width 98 height 18
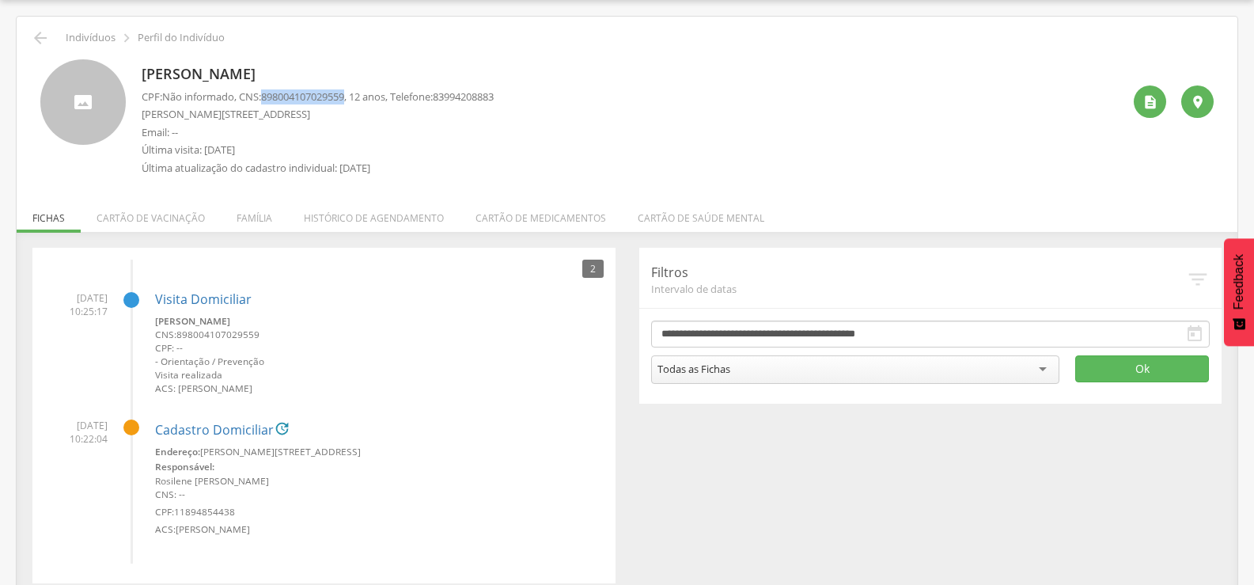
drag, startPoint x: 268, startPoint y: 97, endPoint x: 358, endPoint y: 96, distance: 89.4
click at [358, 96] on p "CPF: Não informado , CNS: [PHONE_NUMBER] , 12 anos, Telefone: [PHONE_NUMBER]" at bounding box center [318, 96] width 352 height 15
click at [273, 210] on li "Família" at bounding box center [254, 213] width 67 height 37
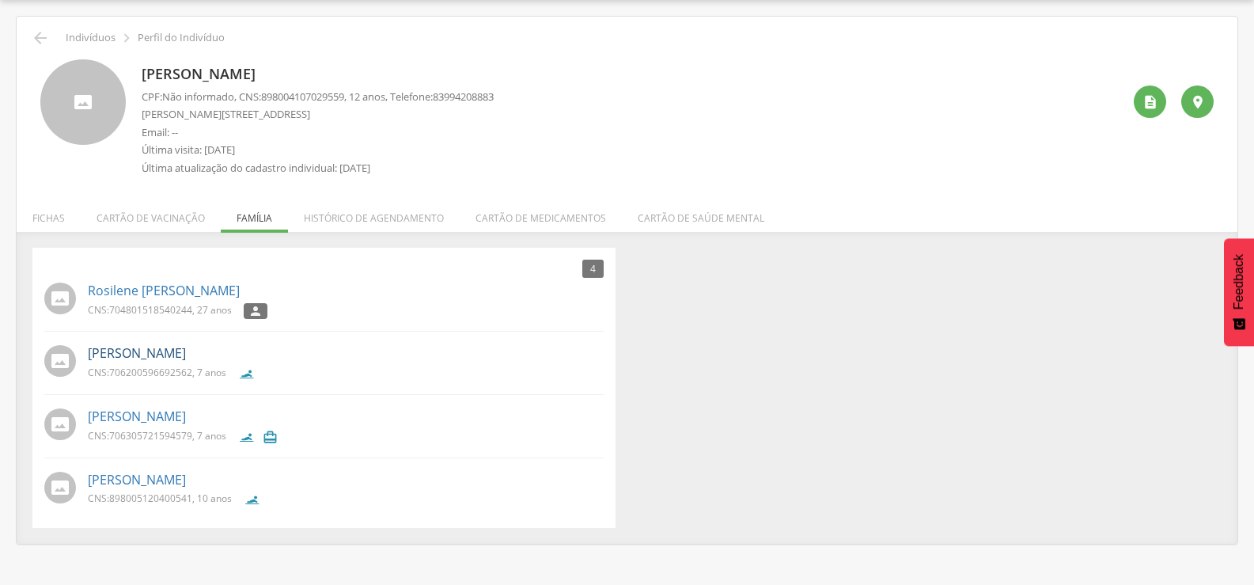
click at [186, 356] on link "[PERSON_NAME]" at bounding box center [137, 353] width 98 height 18
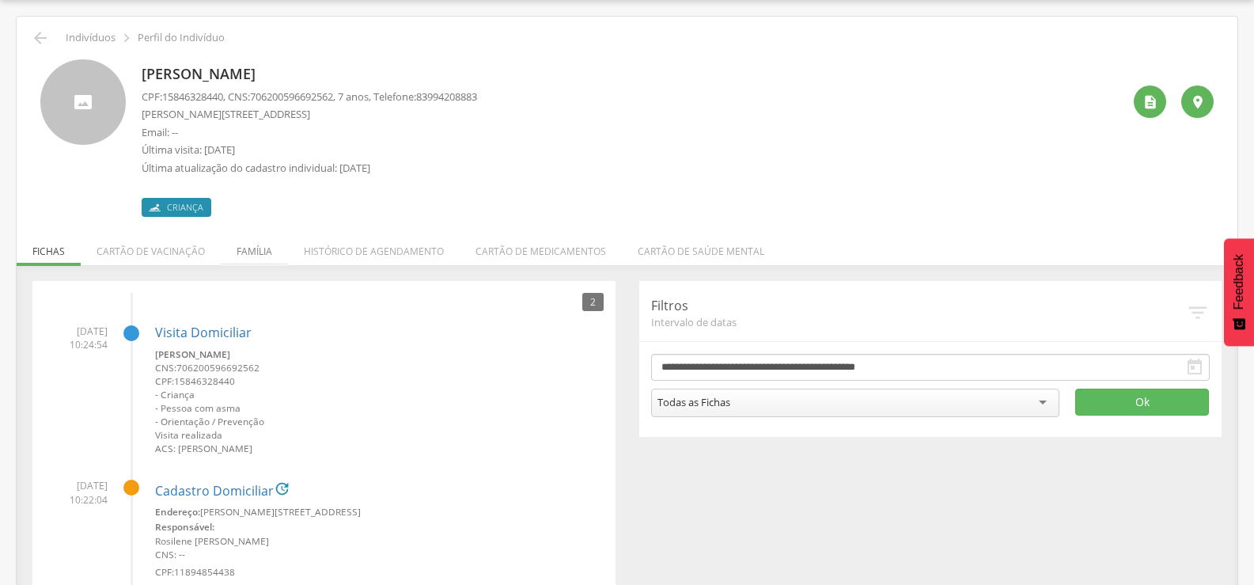
click at [248, 237] on li "Família" at bounding box center [254, 247] width 67 height 37
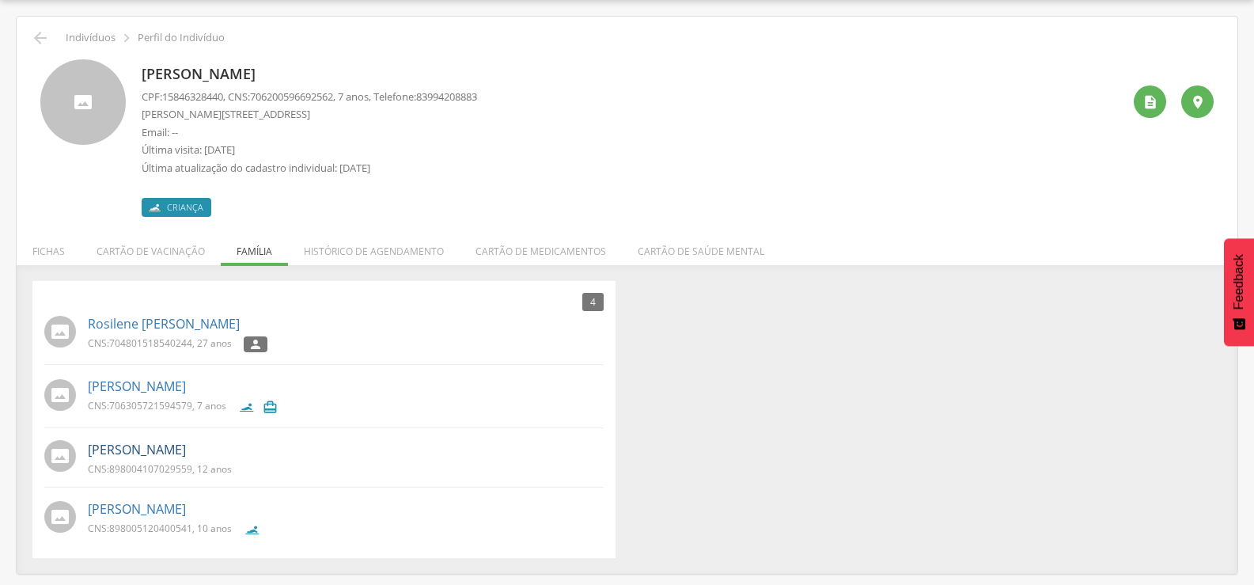
click at [121, 454] on link "[PERSON_NAME]" at bounding box center [137, 450] width 98 height 18
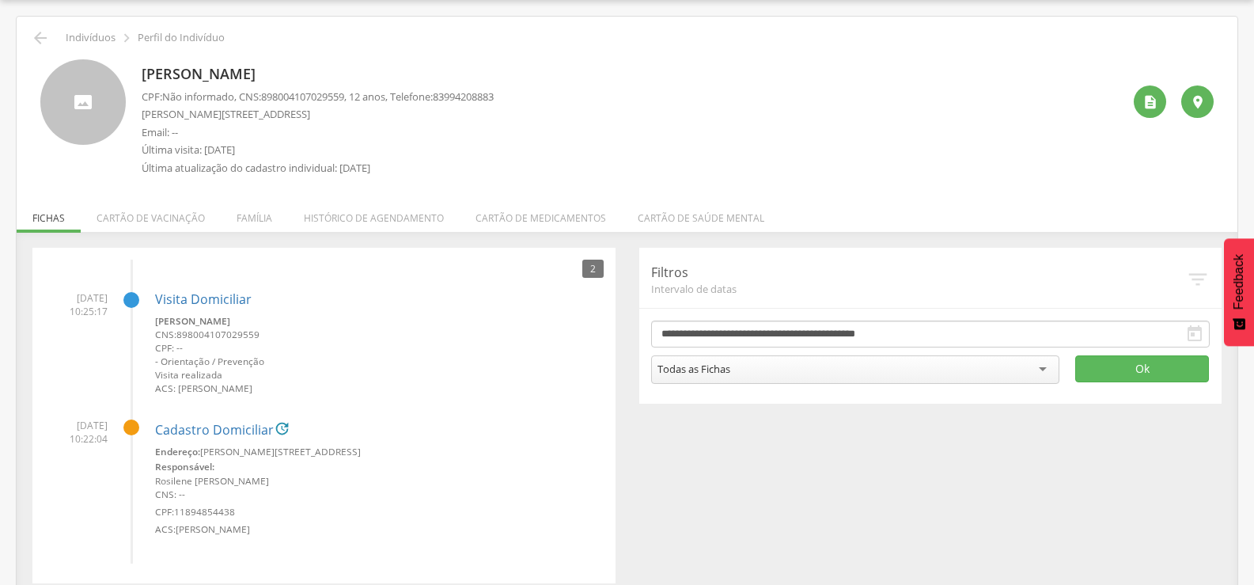
scroll to position [63, 0]
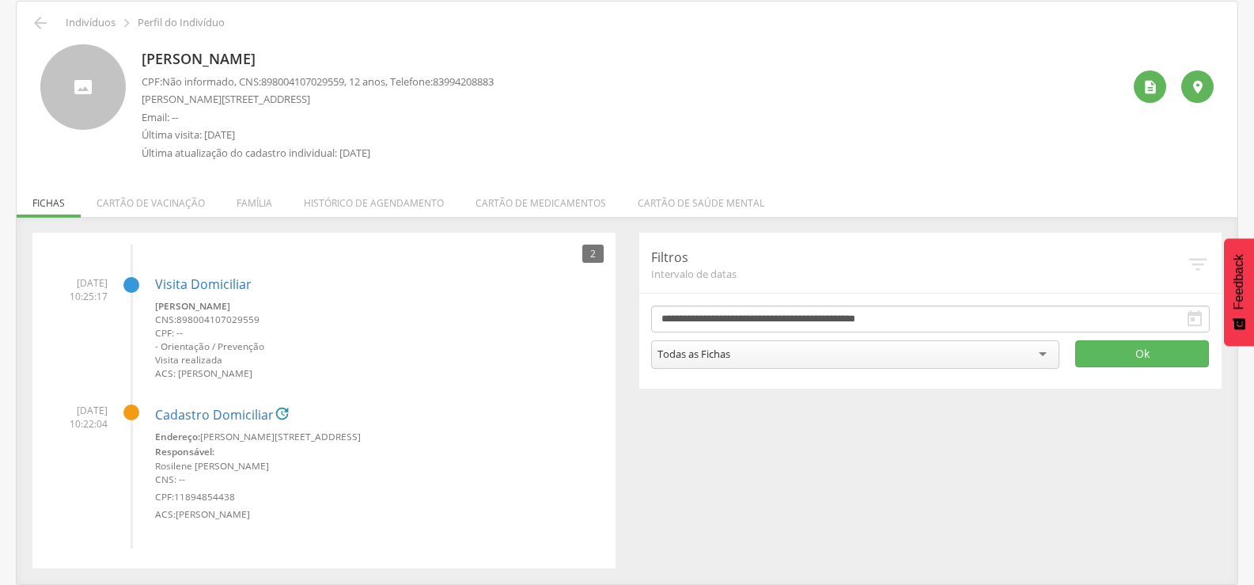
click at [259, 201] on li "Família" at bounding box center [254, 198] width 67 height 37
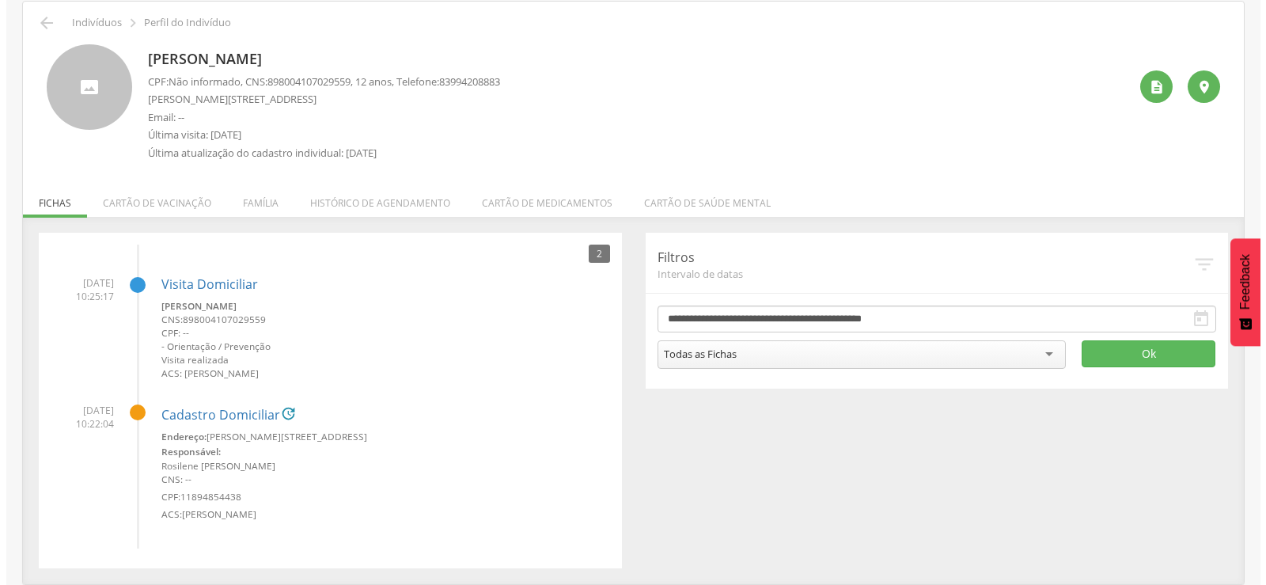
scroll to position [47, 0]
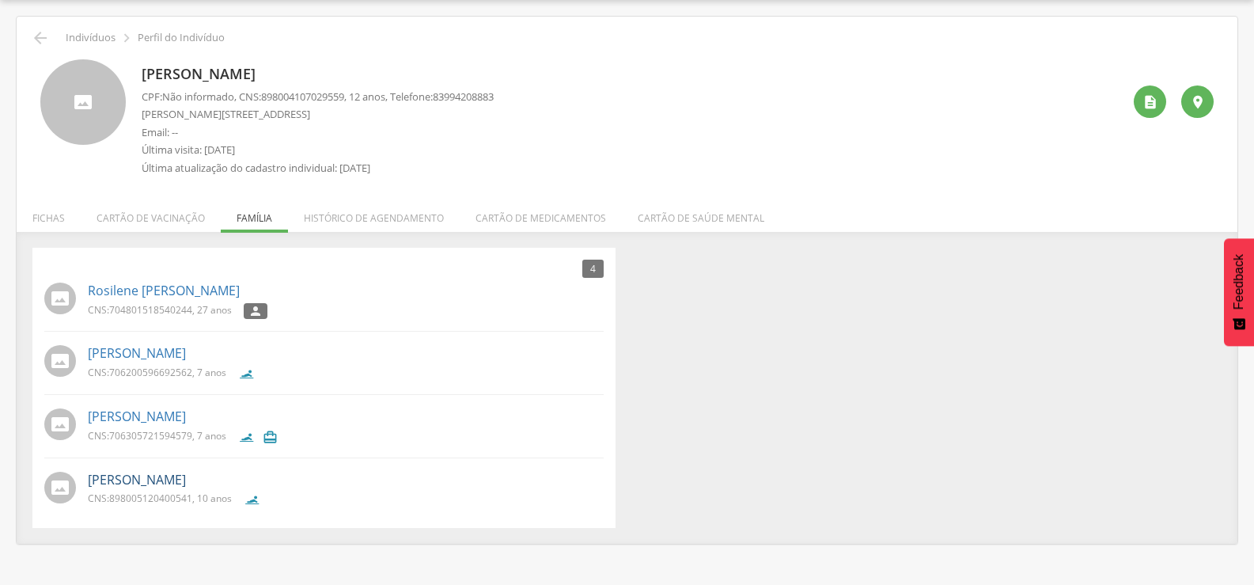
click at [116, 481] on link "[PERSON_NAME]" at bounding box center [137, 480] width 98 height 18
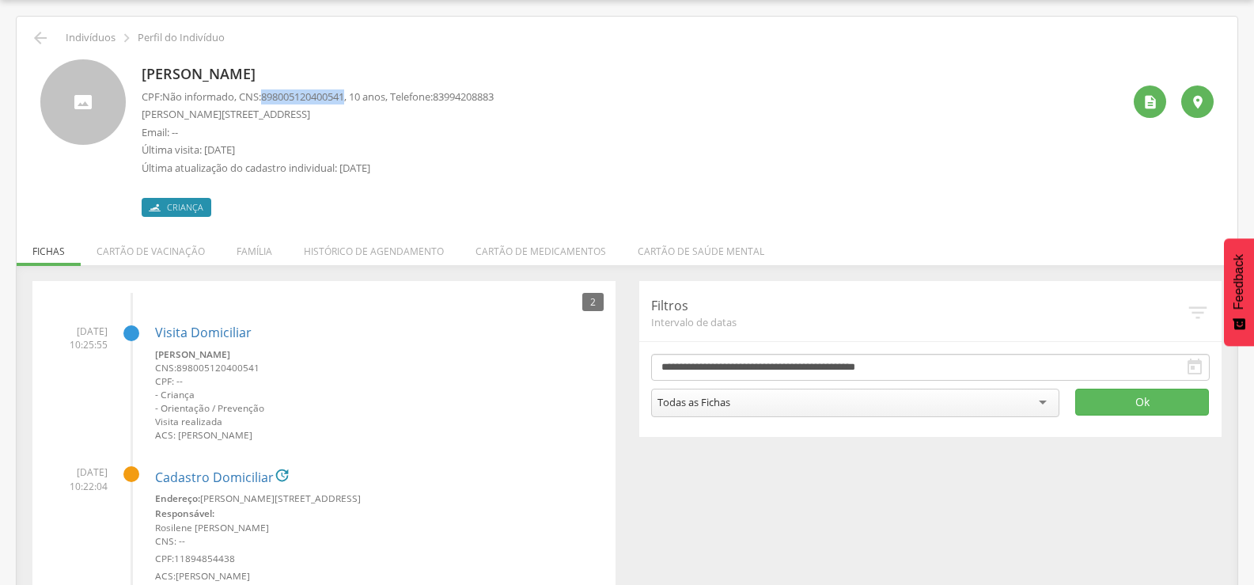
drag, startPoint x: 269, startPoint y: 92, endPoint x: 354, endPoint y: 94, distance: 85.5
click at [344, 94] on span "898005120400541" at bounding box center [302, 96] width 83 height 14
click at [44, 40] on icon "" at bounding box center [40, 37] width 19 height 19
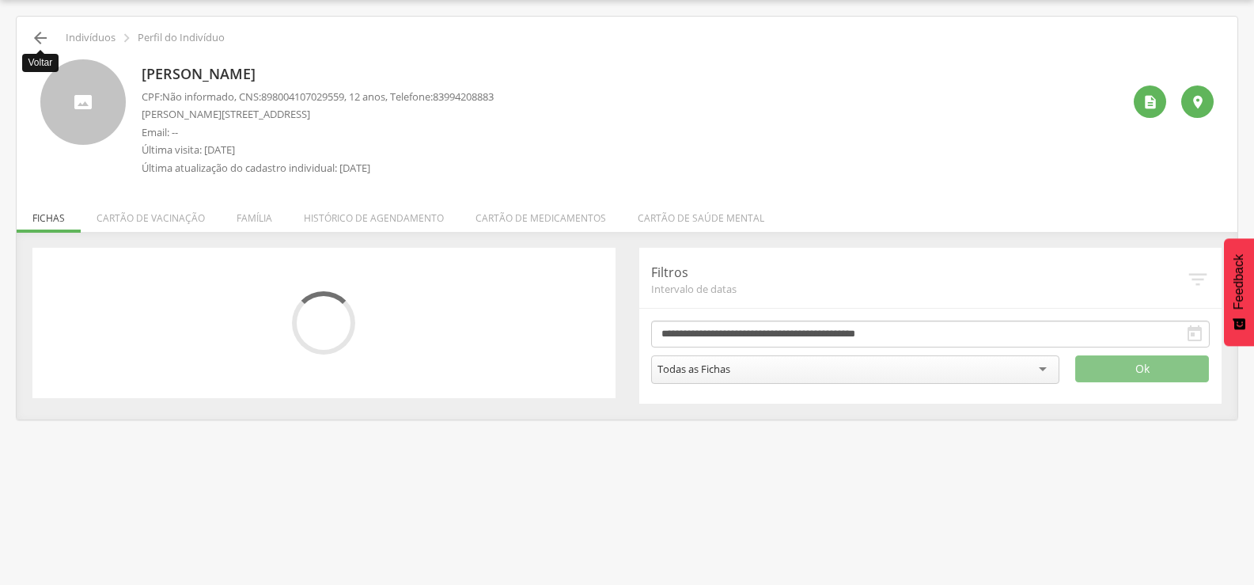
click at [45, 36] on icon "" at bounding box center [40, 37] width 19 height 19
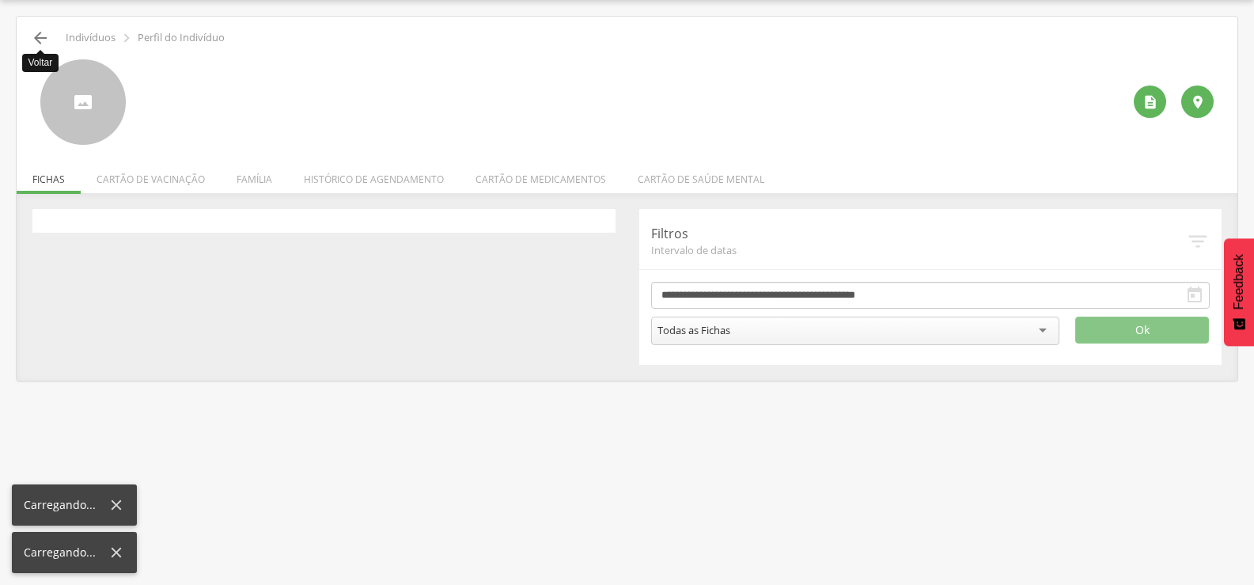
click at [44, 36] on icon "" at bounding box center [40, 37] width 19 height 19
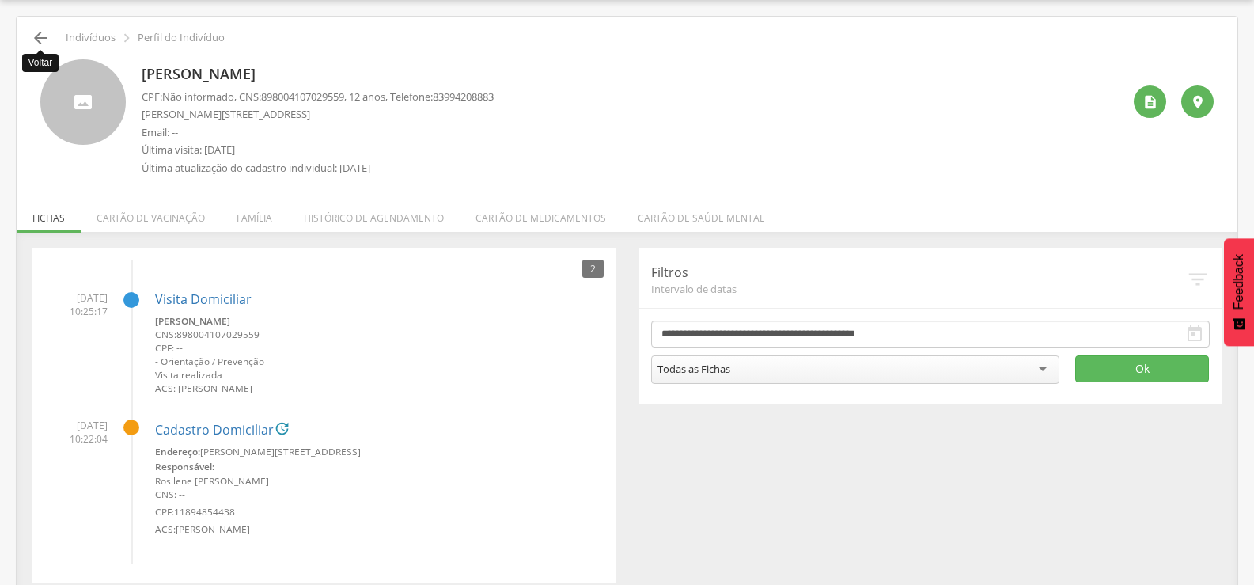
click at [36, 41] on icon "" at bounding box center [40, 37] width 19 height 19
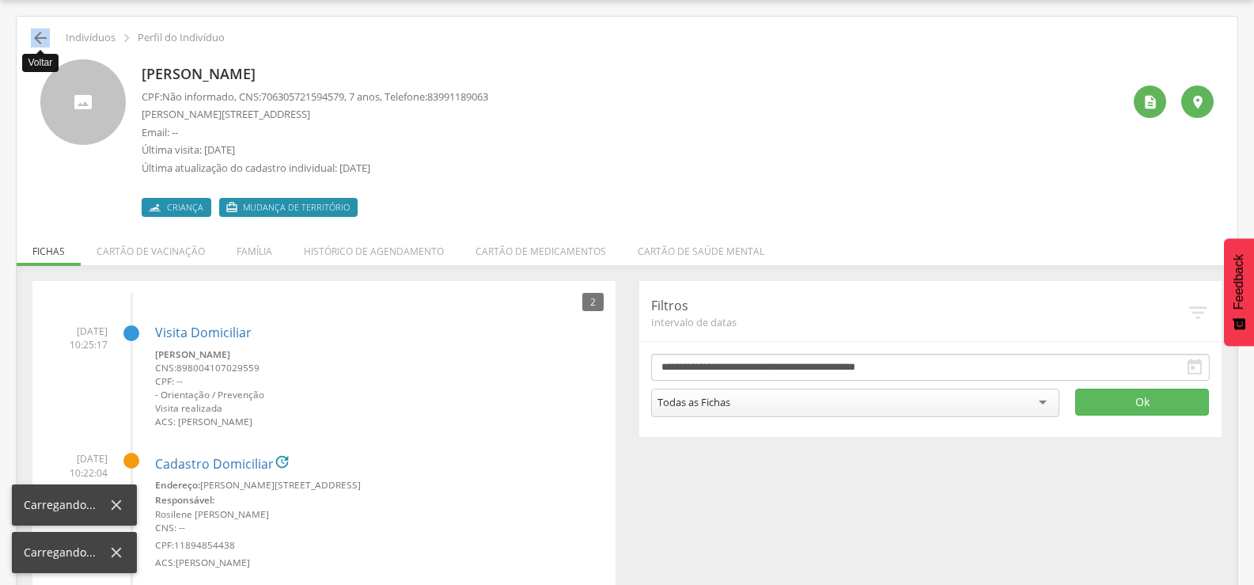
click at [36, 41] on icon "" at bounding box center [40, 37] width 19 height 19
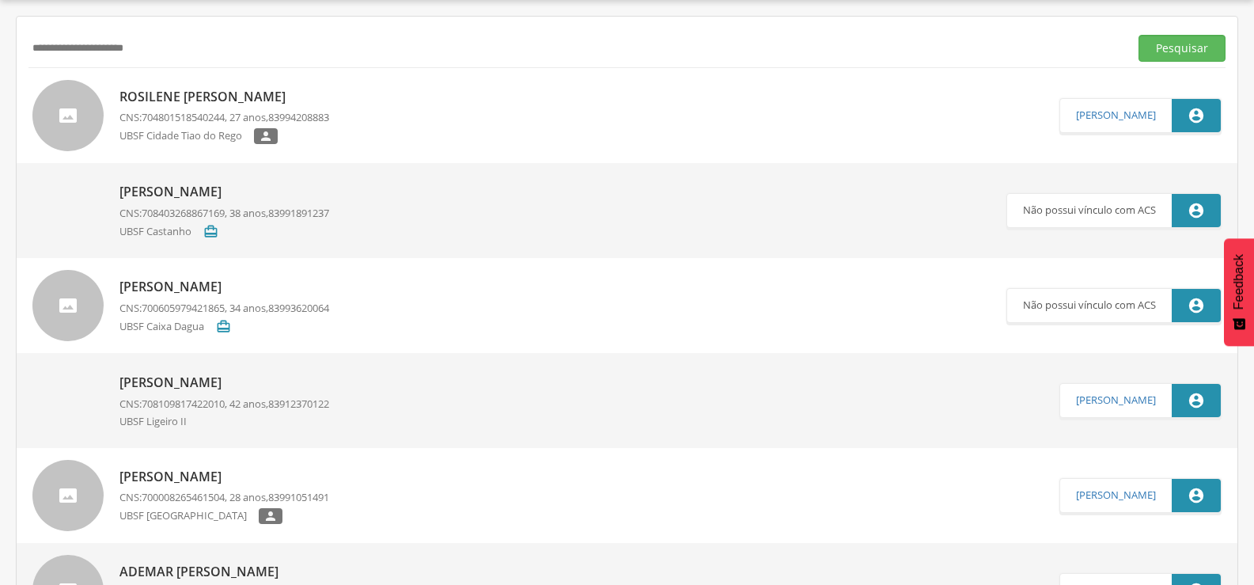
click at [36, 41] on input "**********" at bounding box center [575, 48] width 1094 height 27
click at [1138, 35] on button "Pesquisar" at bounding box center [1181, 48] width 87 height 27
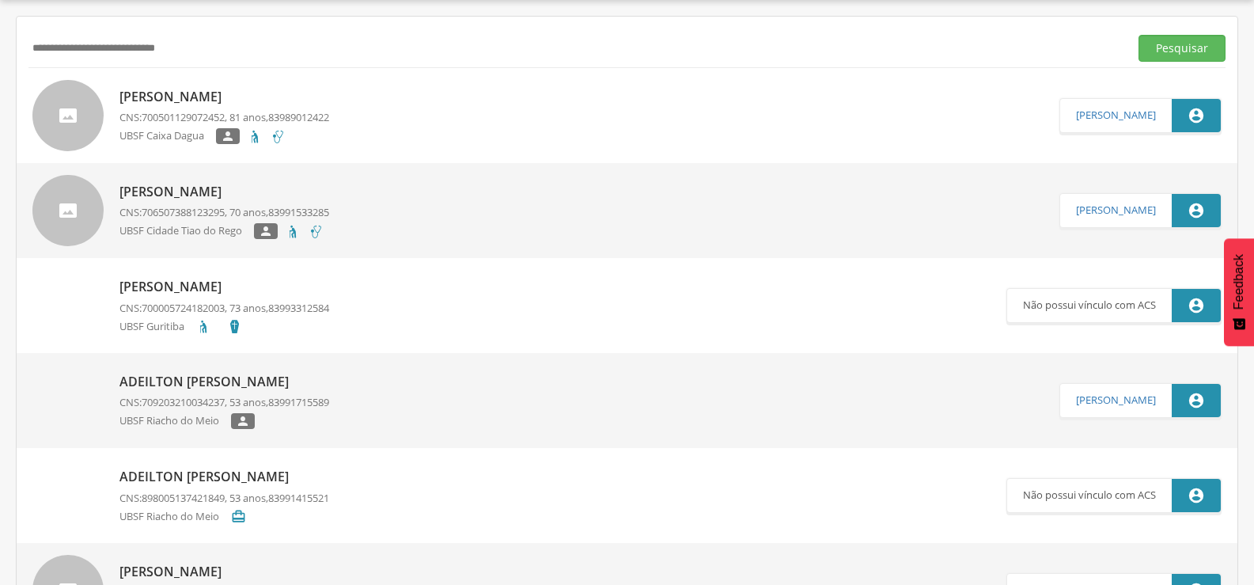
click at [199, 201] on div "[PERSON_NAME] CNS: 706507388123295 , 70 anos, 83991533285 [GEOGRAPHIC_DATA] " at bounding box center [224, 211] width 210 height 66
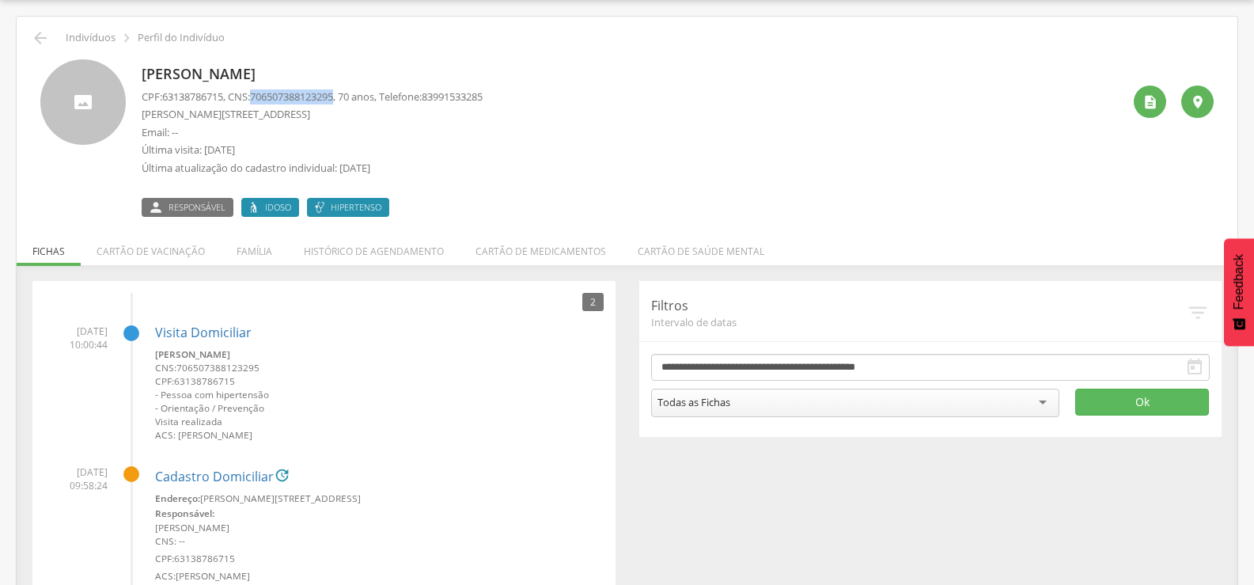
drag, startPoint x: 261, startPoint y: 95, endPoint x: 349, endPoint y: 100, distance: 87.9
click at [349, 100] on p "CPF: 63138786715 , CNS: [PHONE_NUMBER] , 70 anos, Telefone: [PHONE_NUMBER]" at bounding box center [312, 96] width 341 height 15
click at [263, 251] on li "Família" at bounding box center [254, 247] width 67 height 37
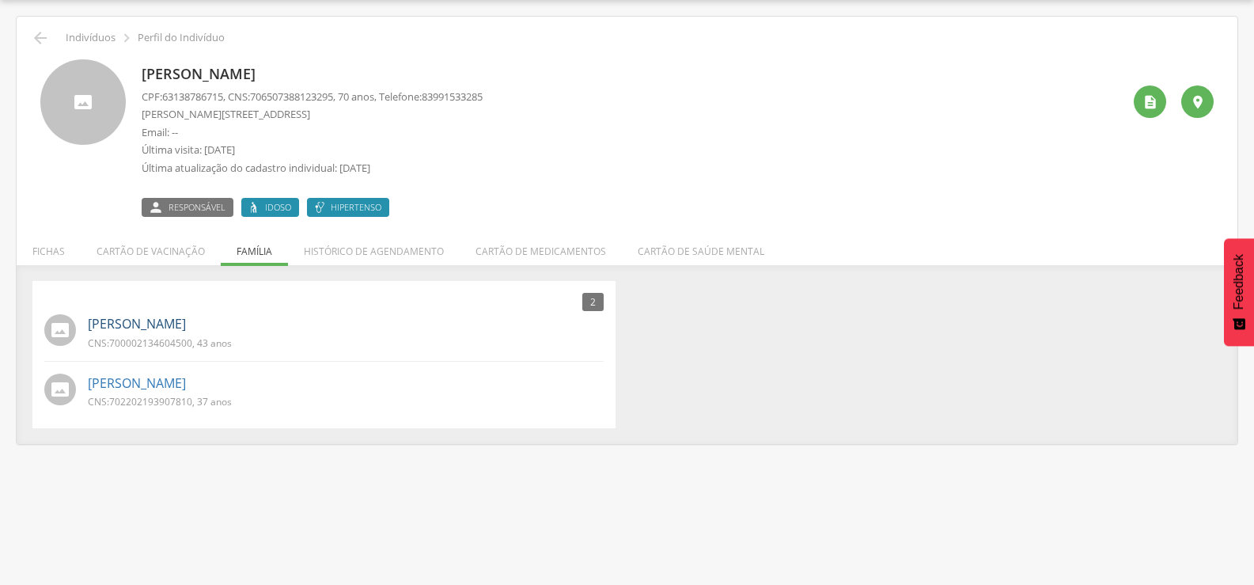
click at [180, 331] on link "[PERSON_NAME]" at bounding box center [137, 324] width 98 height 18
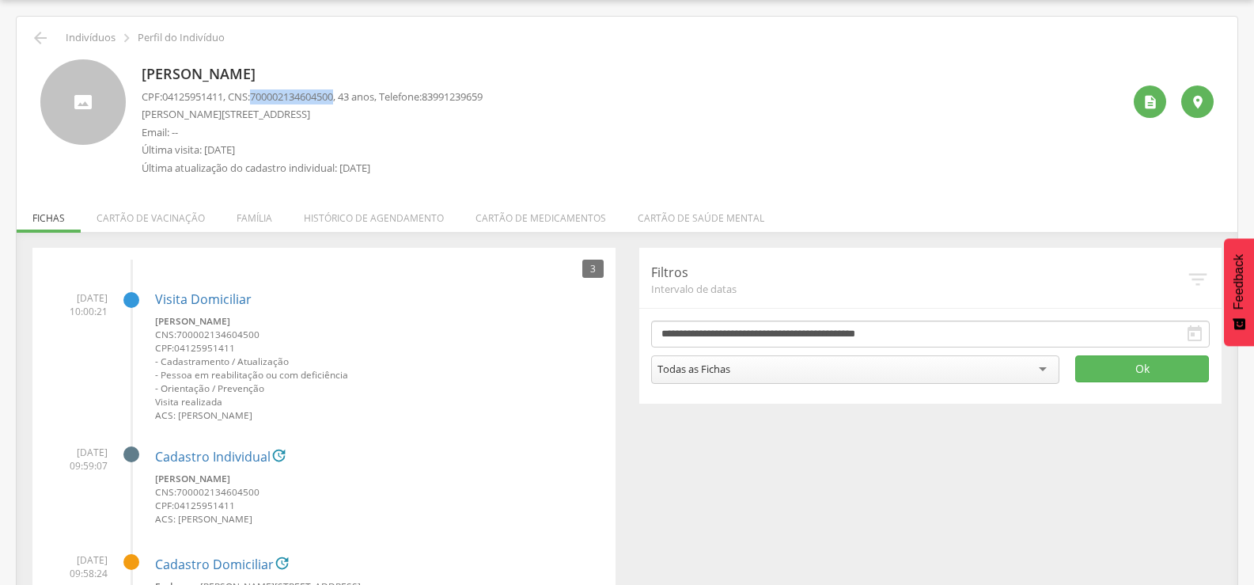
drag, startPoint x: 262, startPoint y: 95, endPoint x: 345, endPoint y: 92, distance: 83.1
click at [333, 89] on span "700002134604500" at bounding box center [291, 96] width 83 height 14
click at [249, 210] on li "Família" at bounding box center [254, 213] width 67 height 37
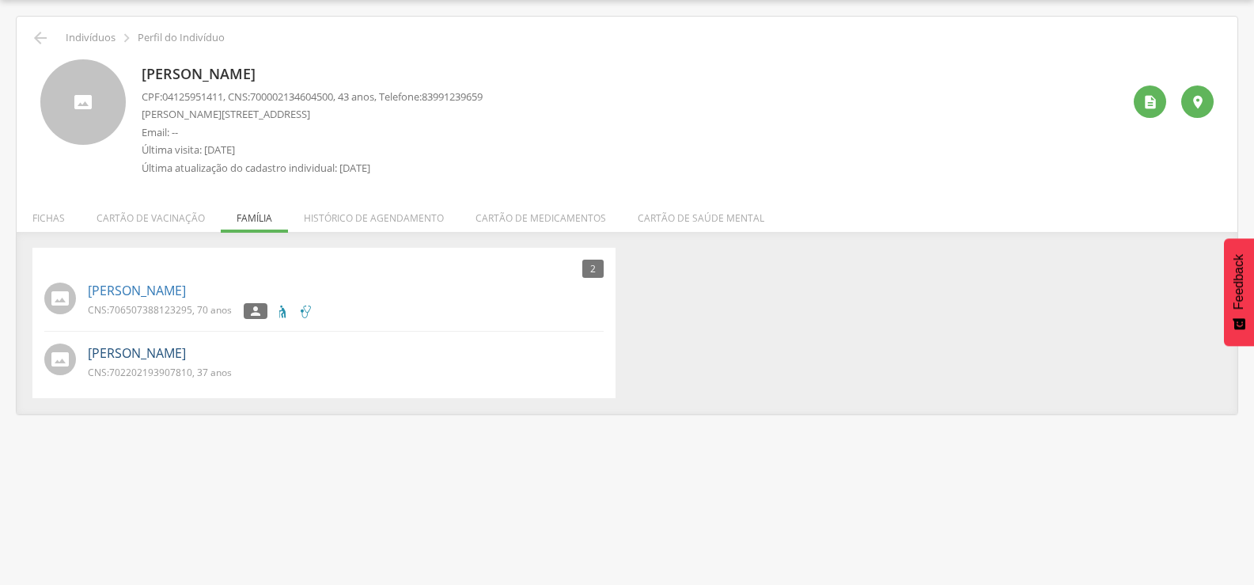
click at [173, 344] on link "[PERSON_NAME]" at bounding box center [137, 353] width 98 height 18
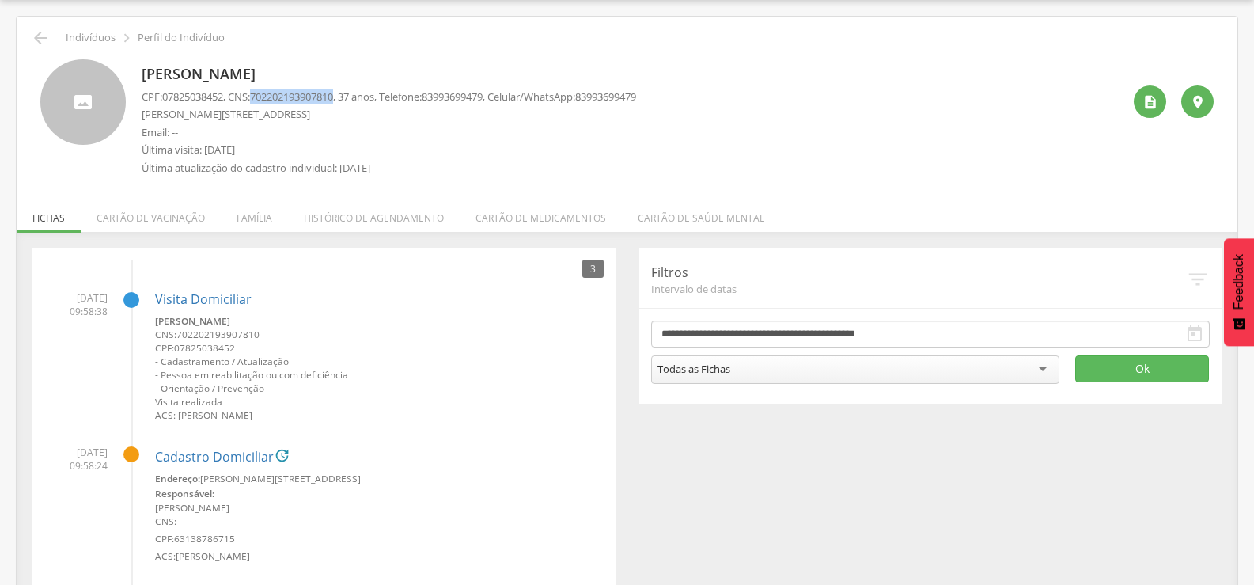
drag, startPoint x: 262, startPoint y: 97, endPoint x: 349, endPoint y: 93, distance: 87.1
click at [349, 93] on p "CPF: 07825038452 , CNS: [PHONE_NUMBER] , 37 anos, Telefone: [PHONE_NUMBER] , Ce…" at bounding box center [389, 96] width 494 height 15
click at [32, 32] on icon "" at bounding box center [40, 37] width 19 height 19
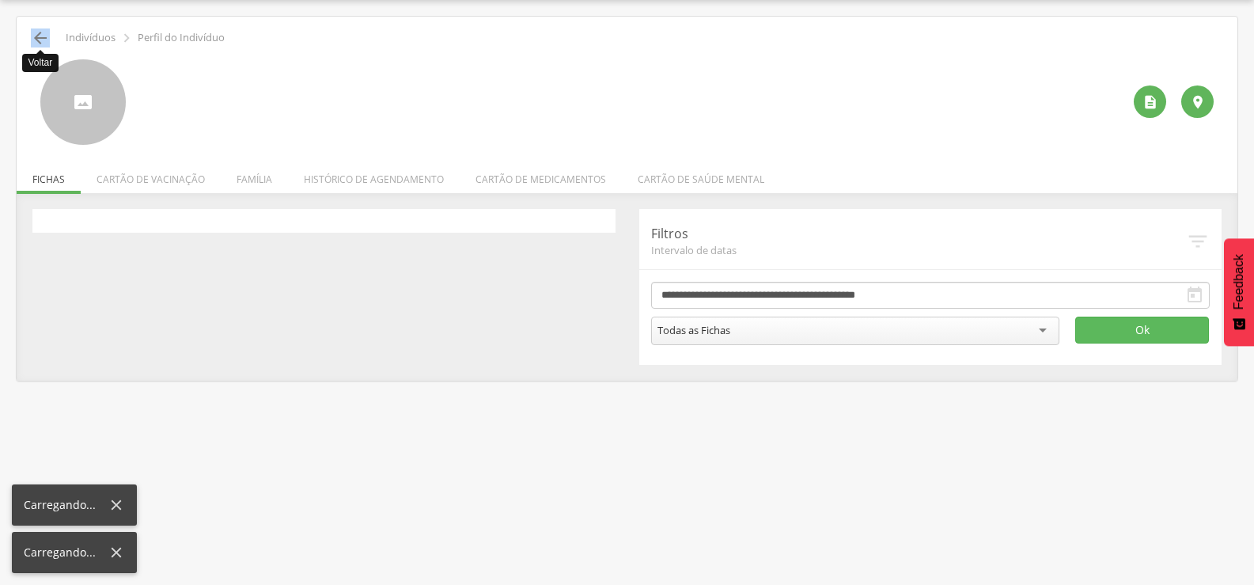
click at [32, 32] on icon "" at bounding box center [40, 37] width 19 height 19
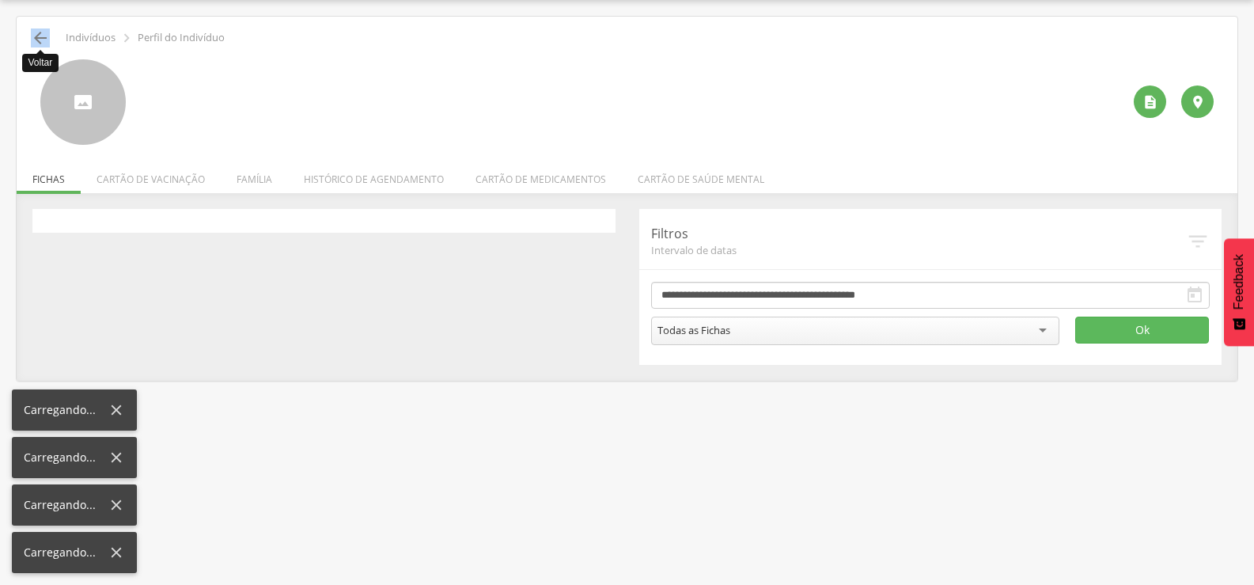
click at [32, 32] on icon "" at bounding box center [40, 37] width 19 height 19
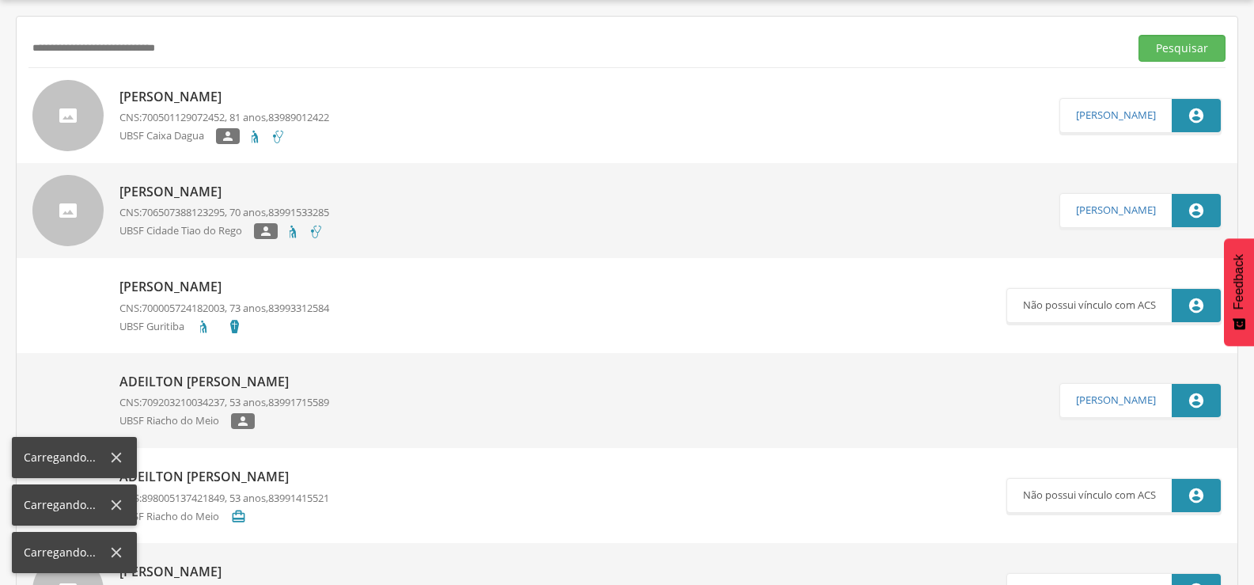
click at [32, 32] on div "**********" at bounding box center [626, 47] width 1197 height 39
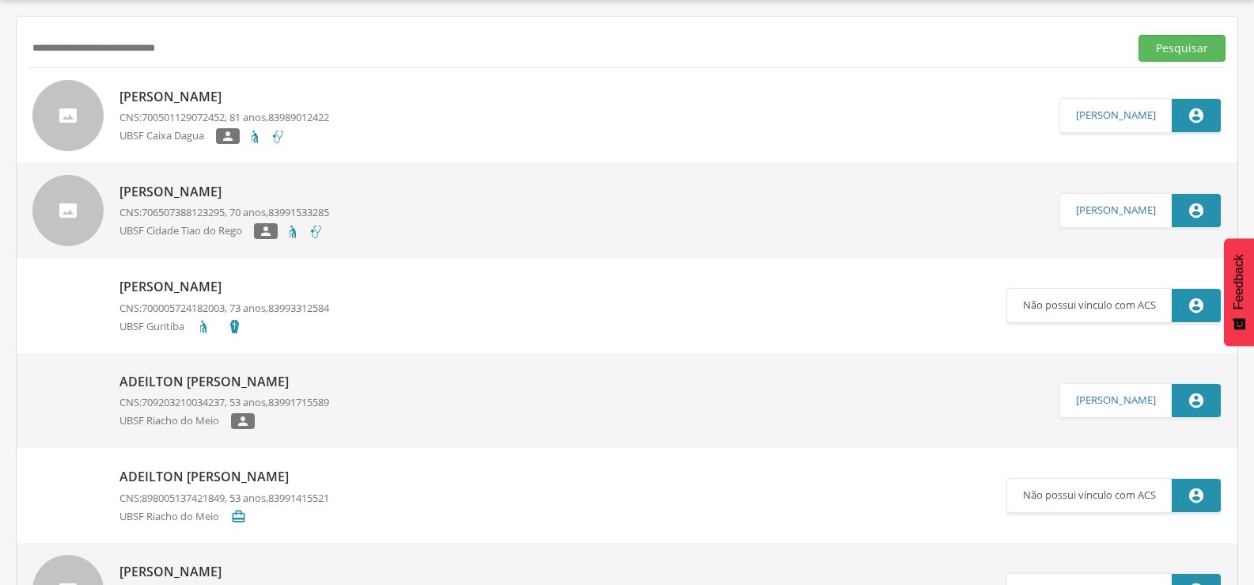
click at [217, 45] on input "**********" at bounding box center [575, 48] width 1094 height 27
type input "*"
click at [1138, 35] on button "Pesquisar" at bounding box center [1181, 48] width 87 height 27
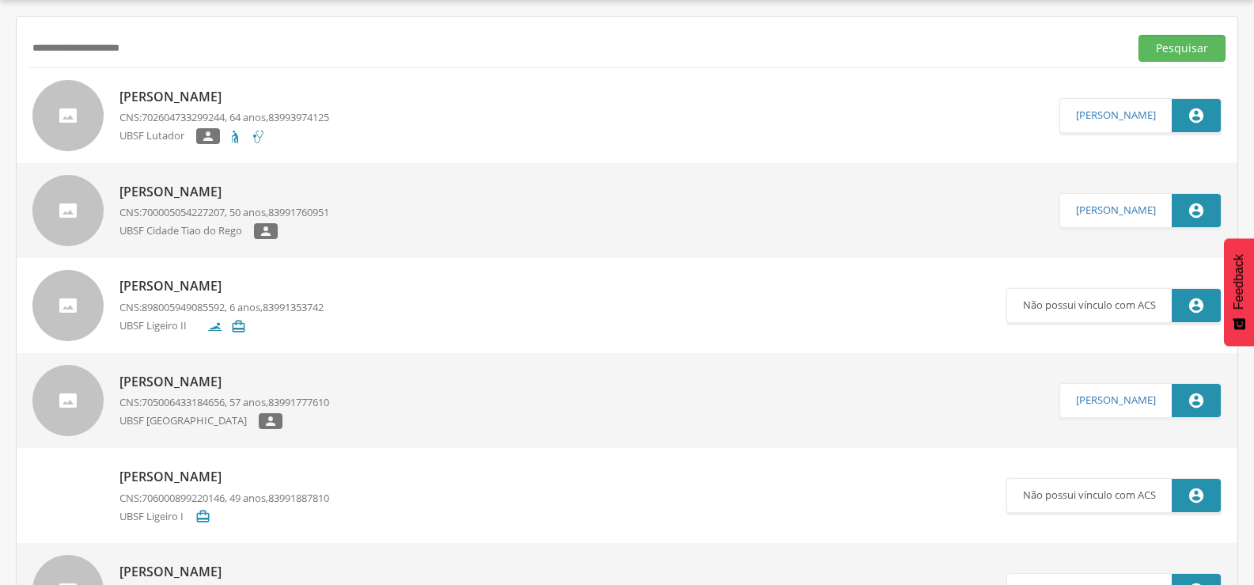
click at [223, 195] on p "[PERSON_NAME]" at bounding box center [224, 192] width 210 height 18
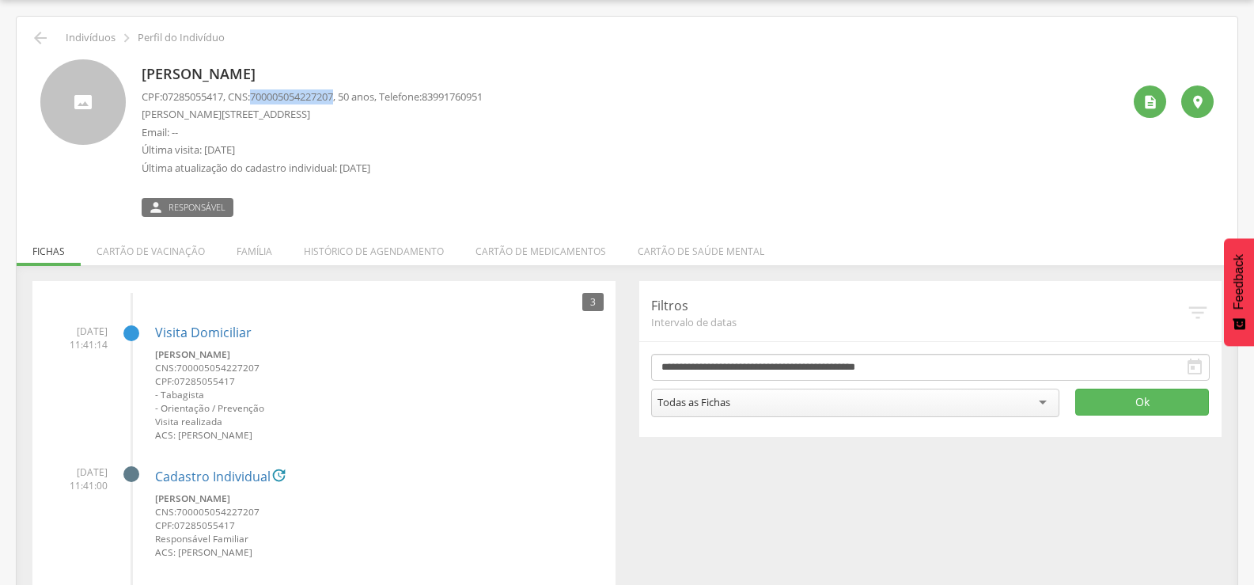
drag, startPoint x: 262, startPoint y: 93, endPoint x: 347, endPoint y: 96, distance: 85.5
click at [333, 96] on span "700005054227207" at bounding box center [291, 96] width 83 height 14
click at [259, 257] on li "Família" at bounding box center [254, 247] width 67 height 37
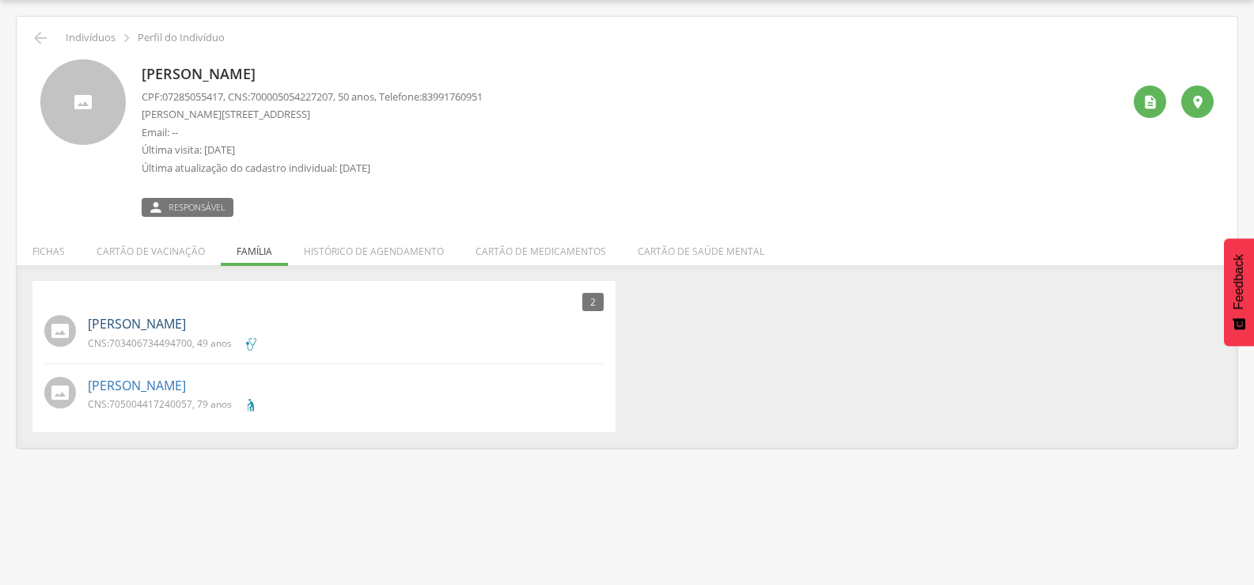
click at [174, 328] on link "[PERSON_NAME]" at bounding box center [137, 324] width 98 height 18
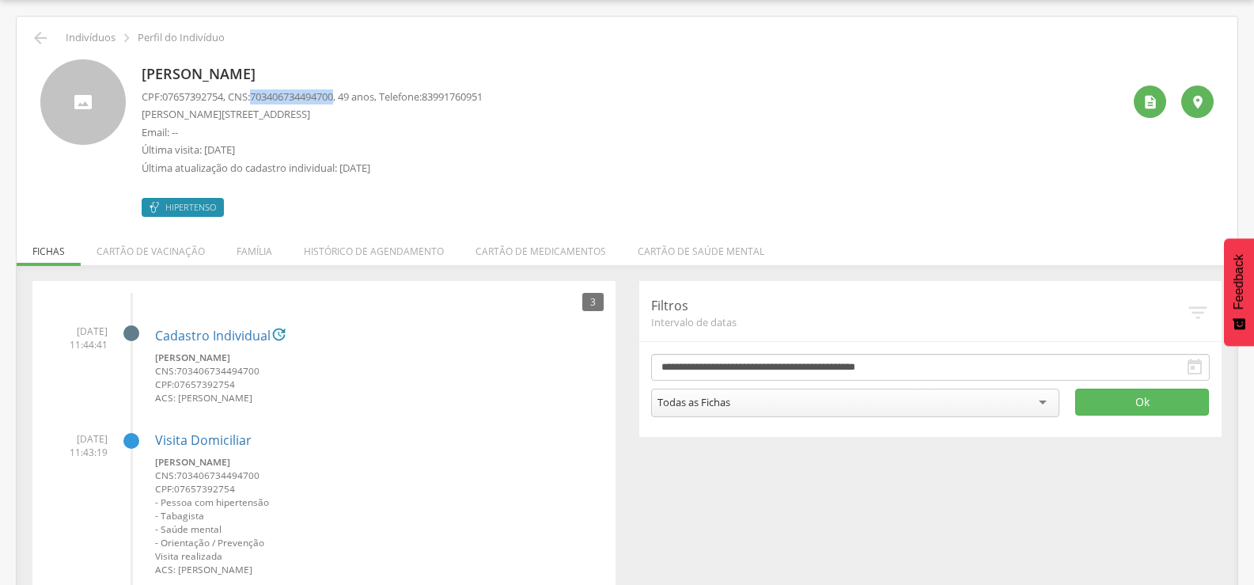
drag, startPoint x: 260, startPoint y: 93, endPoint x: 347, endPoint y: 97, distance: 86.3
click at [333, 98] on span "703406734494700" at bounding box center [291, 96] width 83 height 14
click at [244, 245] on li "Família" at bounding box center [254, 247] width 67 height 37
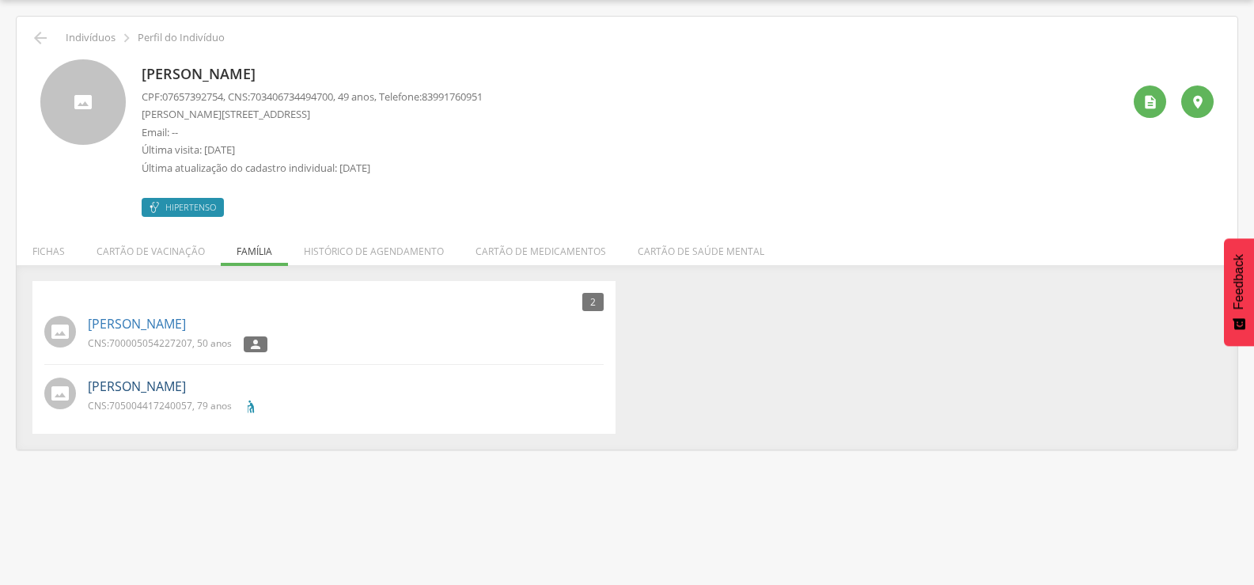
click at [173, 384] on link "[PERSON_NAME]" at bounding box center [137, 386] width 98 height 18
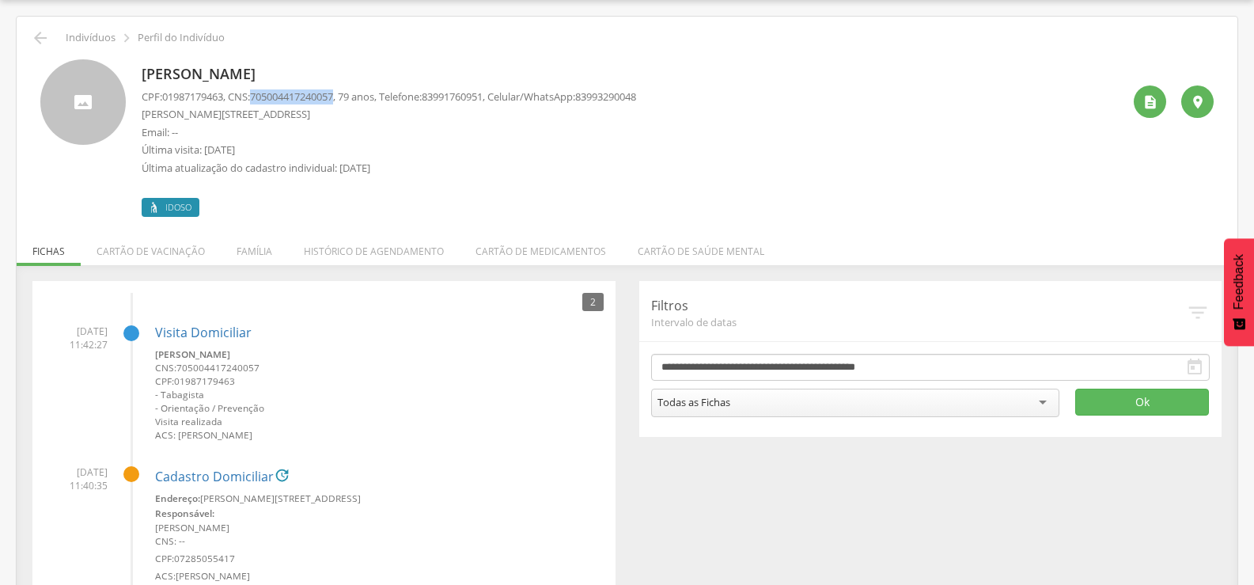
drag, startPoint x: 261, startPoint y: 95, endPoint x: 347, endPoint y: 100, distance: 85.6
click at [333, 100] on span "705004417240057" at bounding box center [291, 96] width 83 height 14
click at [266, 245] on li "Família" at bounding box center [254, 247] width 67 height 37
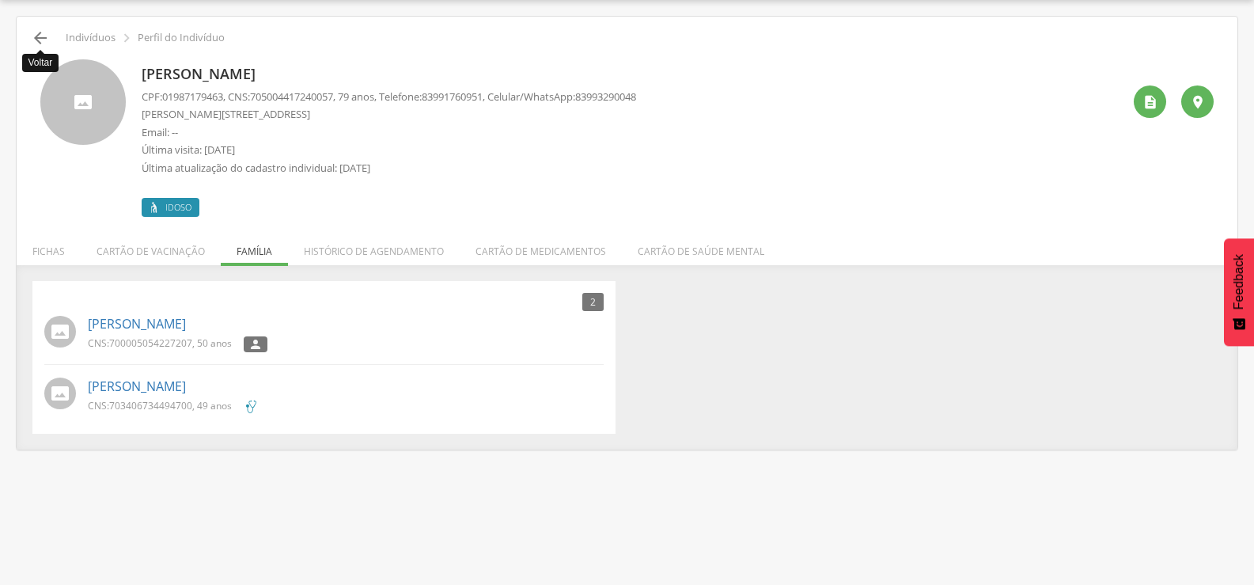
click at [40, 32] on icon "" at bounding box center [40, 37] width 19 height 19
click at [45, 30] on icon "" at bounding box center [40, 37] width 19 height 19
click at [32, 32] on icon "" at bounding box center [40, 37] width 19 height 19
click at [0, 0] on div "**********" at bounding box center [0, 0] width 0 height 0
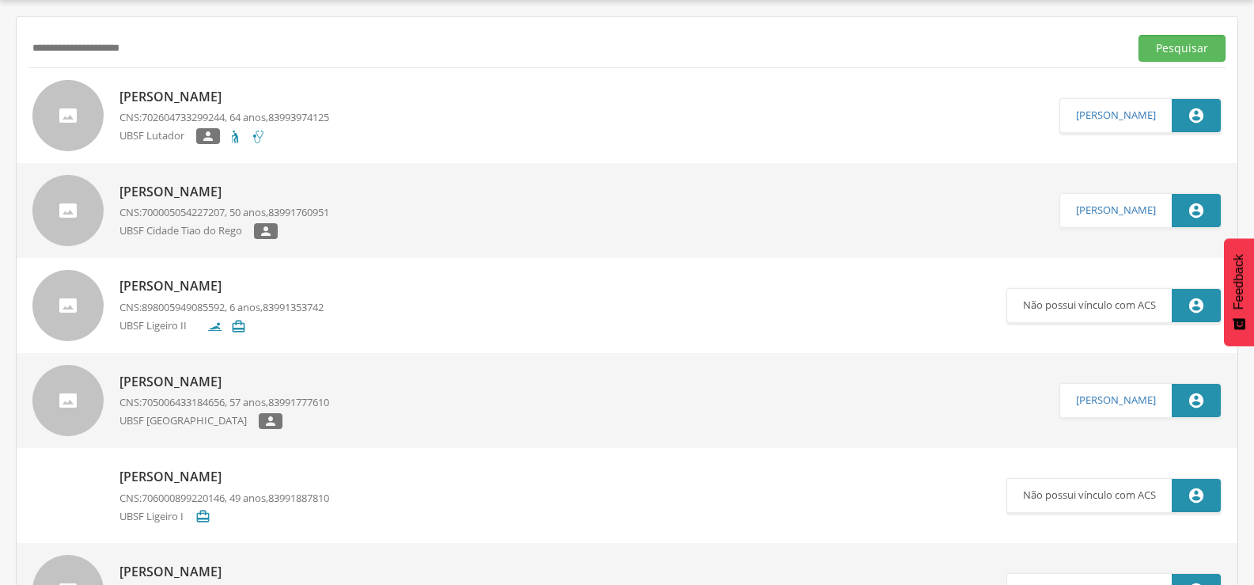
click at [32, 32] on div "**********" at bounding box center [626, 47] width 1197 height 39
click at [248, 48] on input "**********" at bounding box center [575, 48] width 1094 height 27
type input "*"
type input "**********"
click at [1138, 35] on button "Pesquisar" at bounding box center [1181, 48] width 87 height 27
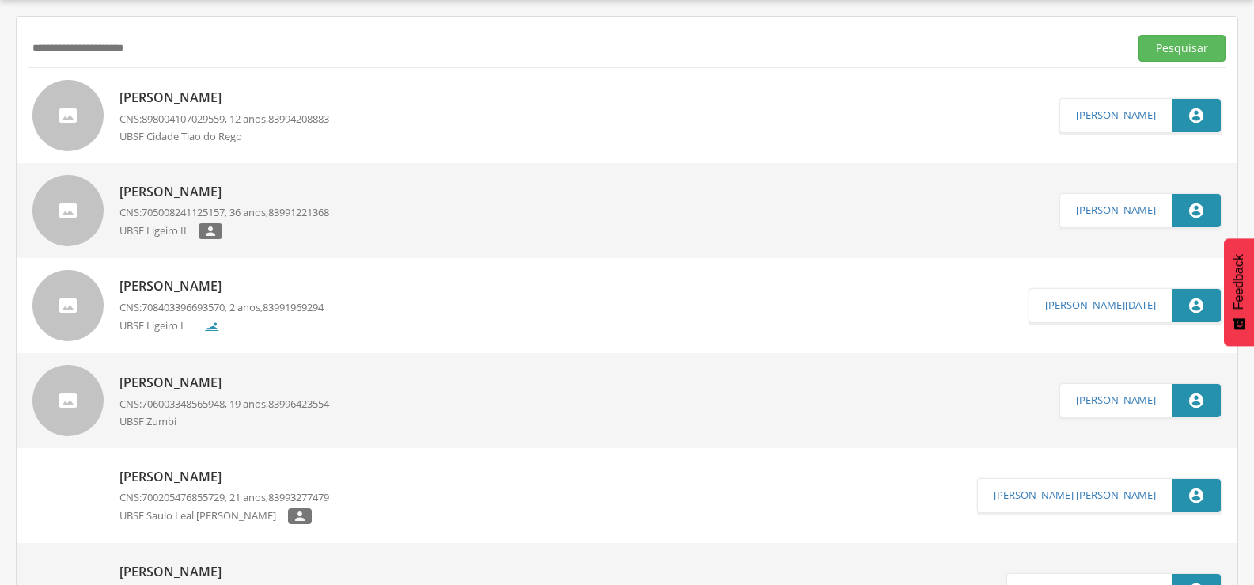
click at [235, 87] on div "[PERSON_NAME] CNS: 898004107029559 , 12 anos, 83994208883 [GEOGRAPHIC_DATA]" at bounding box center [224, 115] width 210 height 63
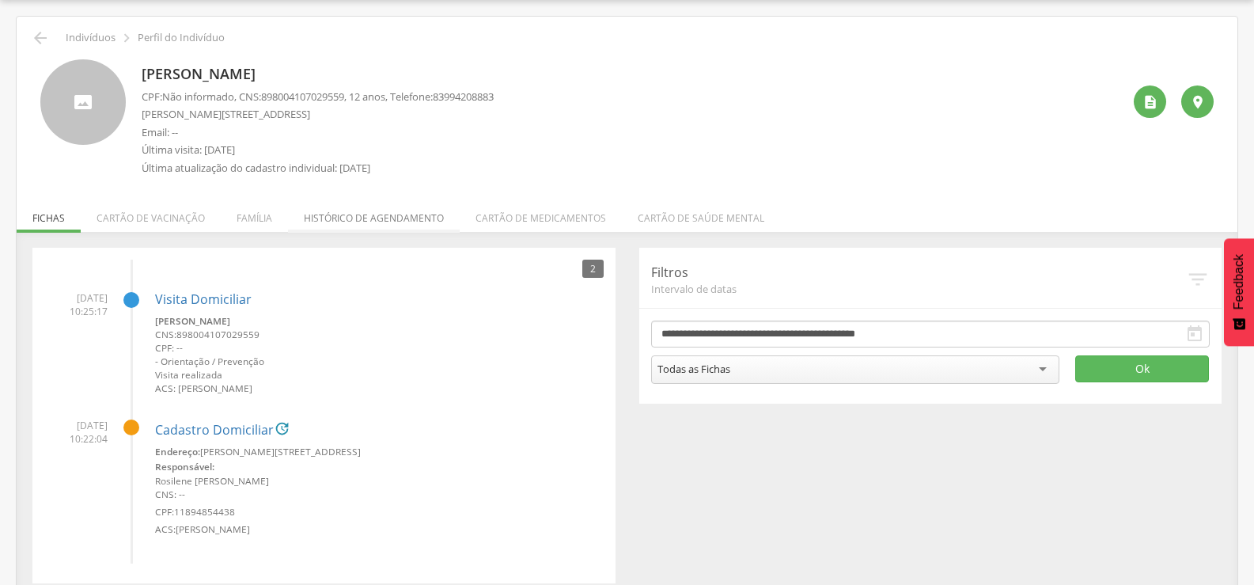
click at [338, 208] on li "Histórico de agendamento" at bounding box center [374, 213] width 172 height 37
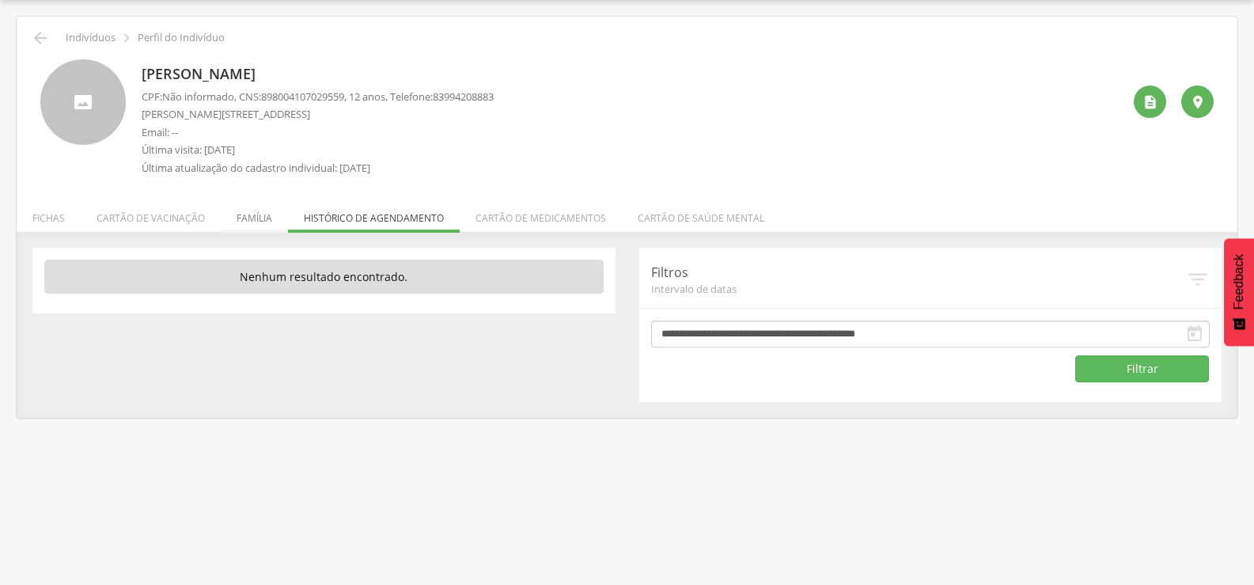
click at [267, 219] on li "Família" at bounding box center [254, 213] width 67 height 37
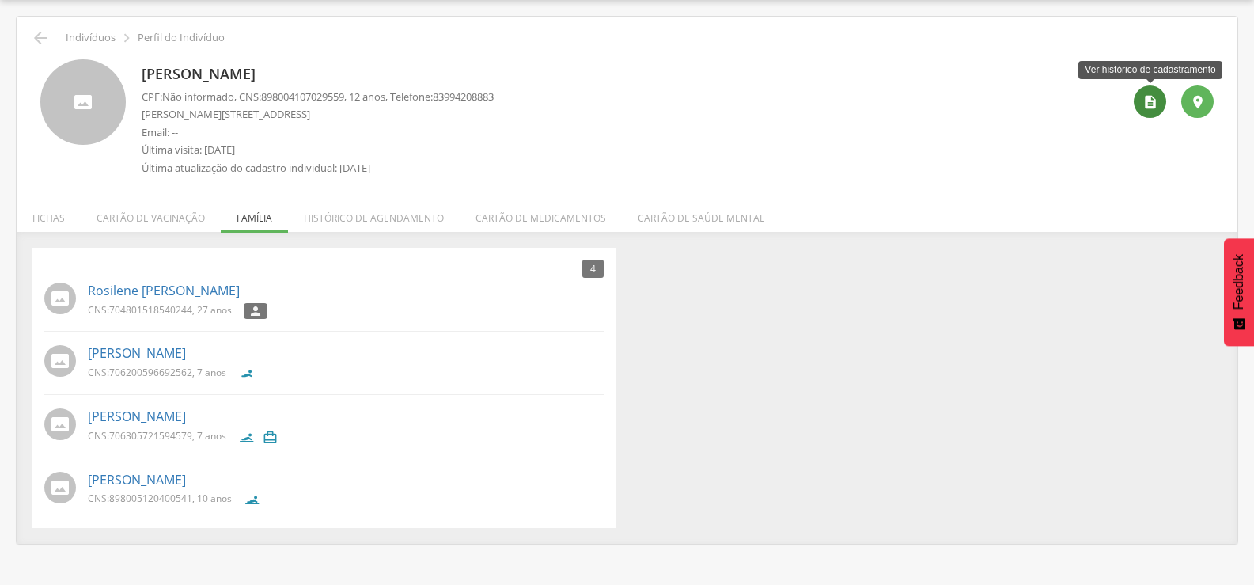
click at [1144, 93] on div "" at bounding box center [1150, 101] width 32 height 32
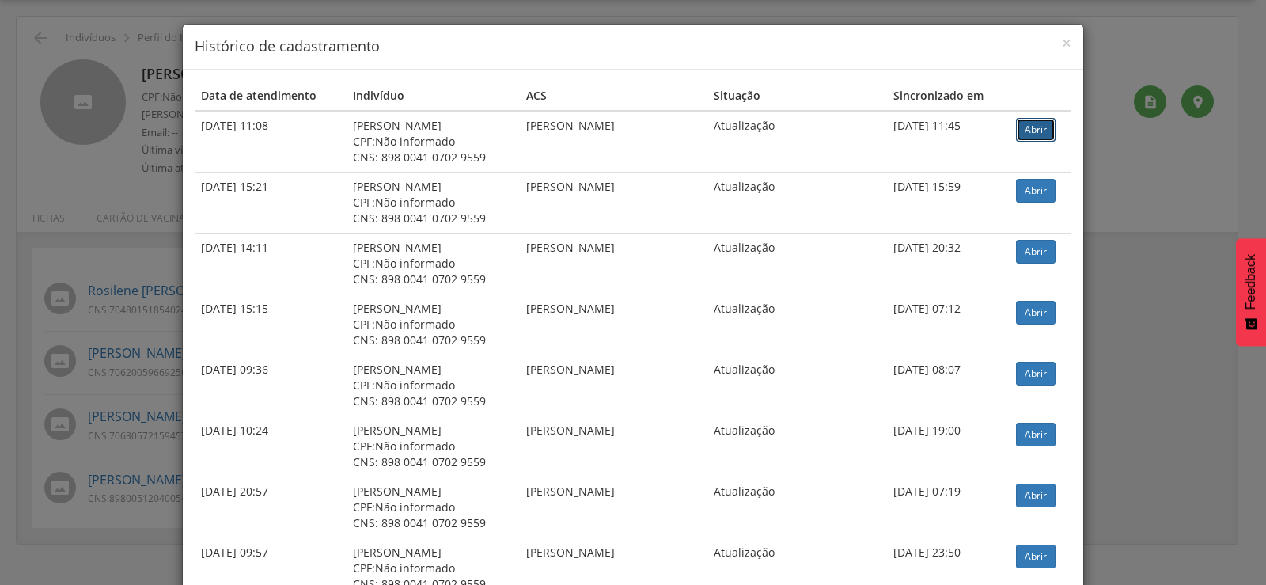
click at [1025, 134] on link "Abrir" at bounding box center [1036, 130] width 40 height 24
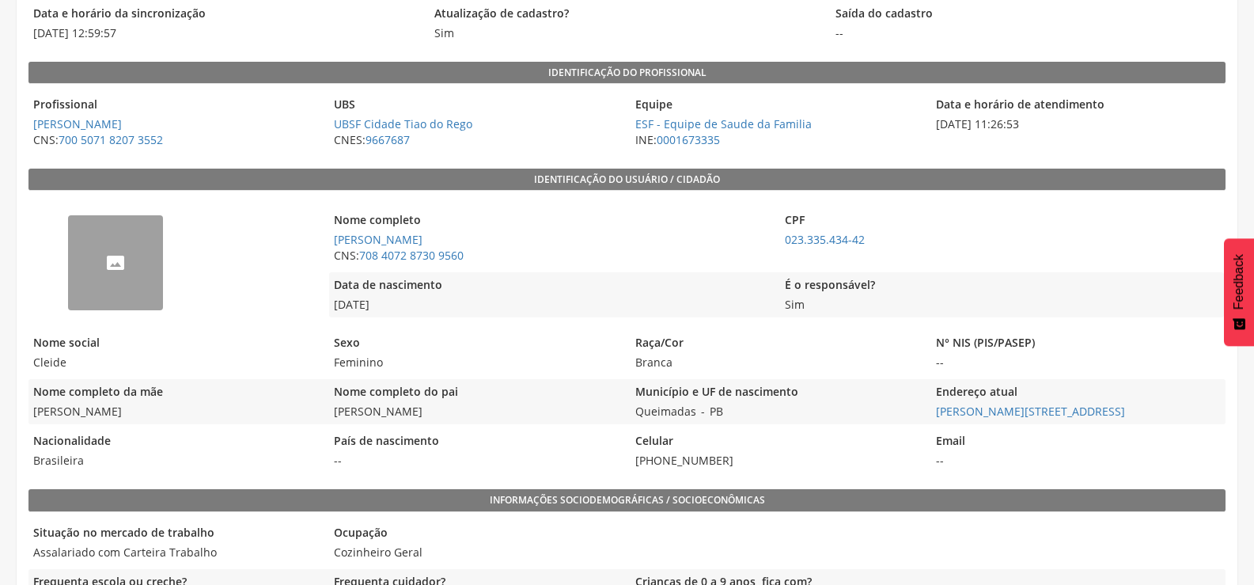
scroll to position [237, 0]
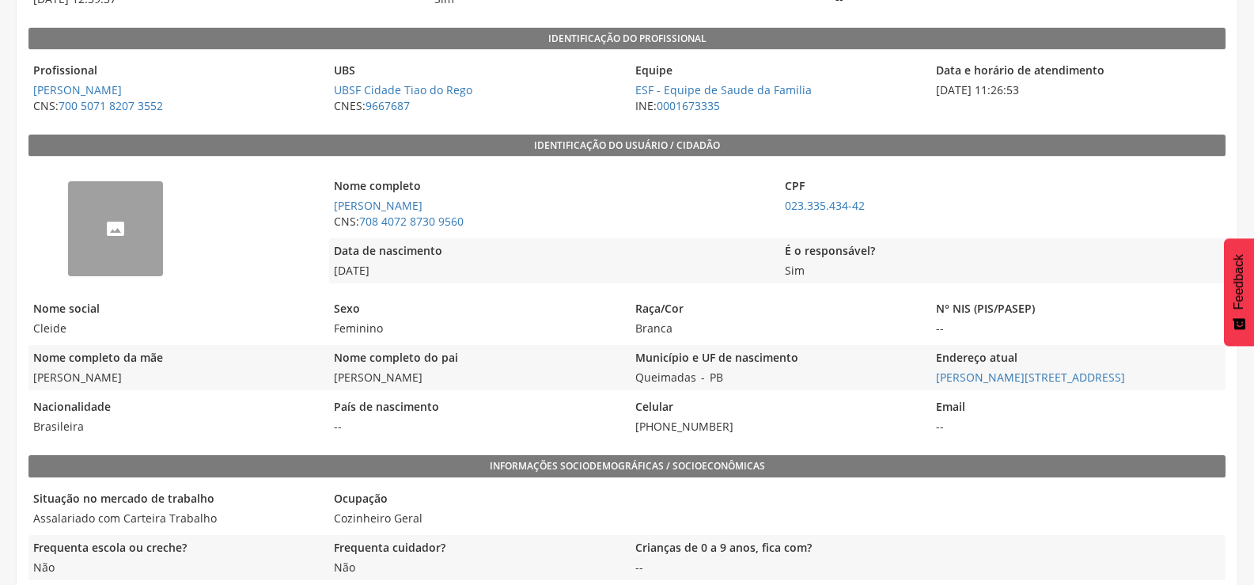
drag, startPoint x: 475, startPoint y: 375, endPoint x: 334, endPoint y: 376, distance: 140.8
click at [334, 376] on span "Arnaldo Galdino da Silva" at bounding box center [475, 377] width 293 height 16
copy span "Arnaldo Galdino da Silva"
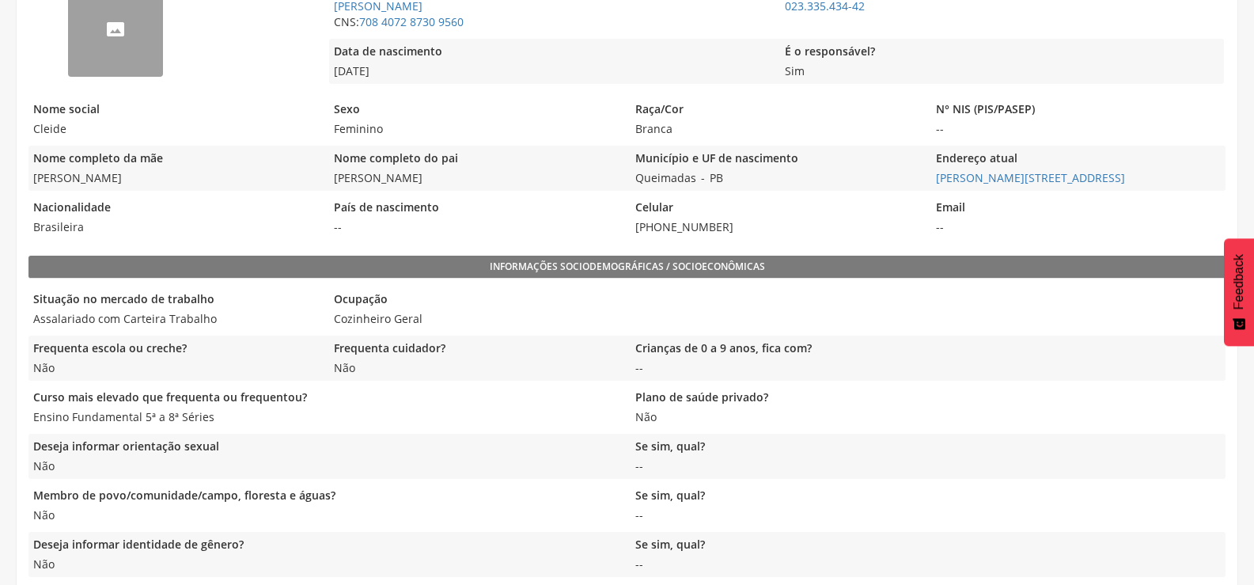
scroll to position [475, 0]
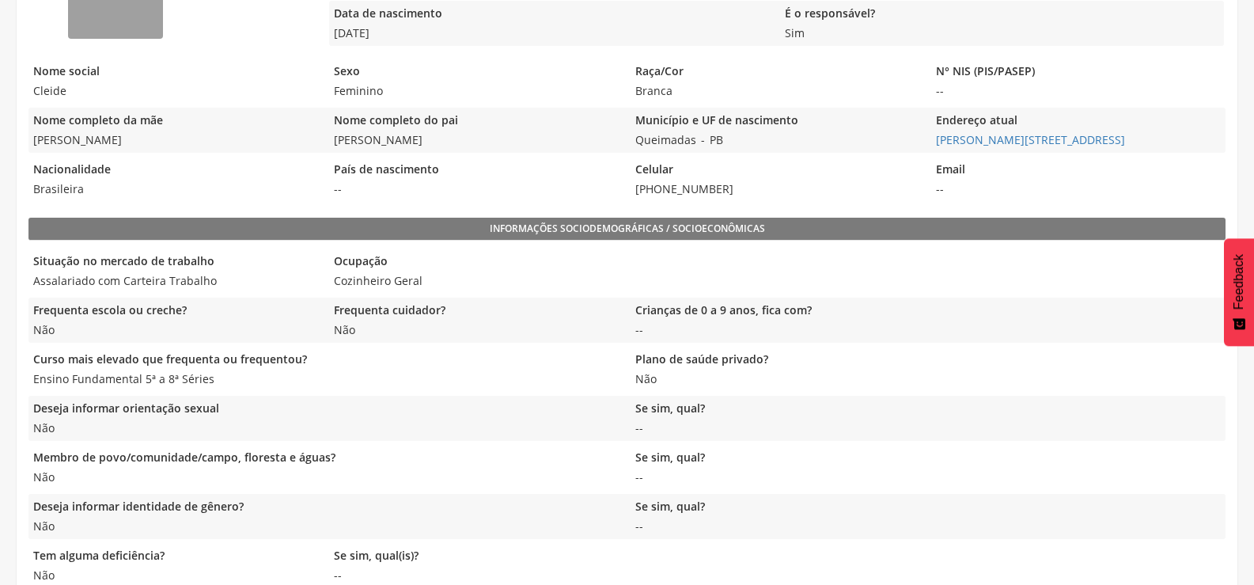
scroll to position [475, 0]
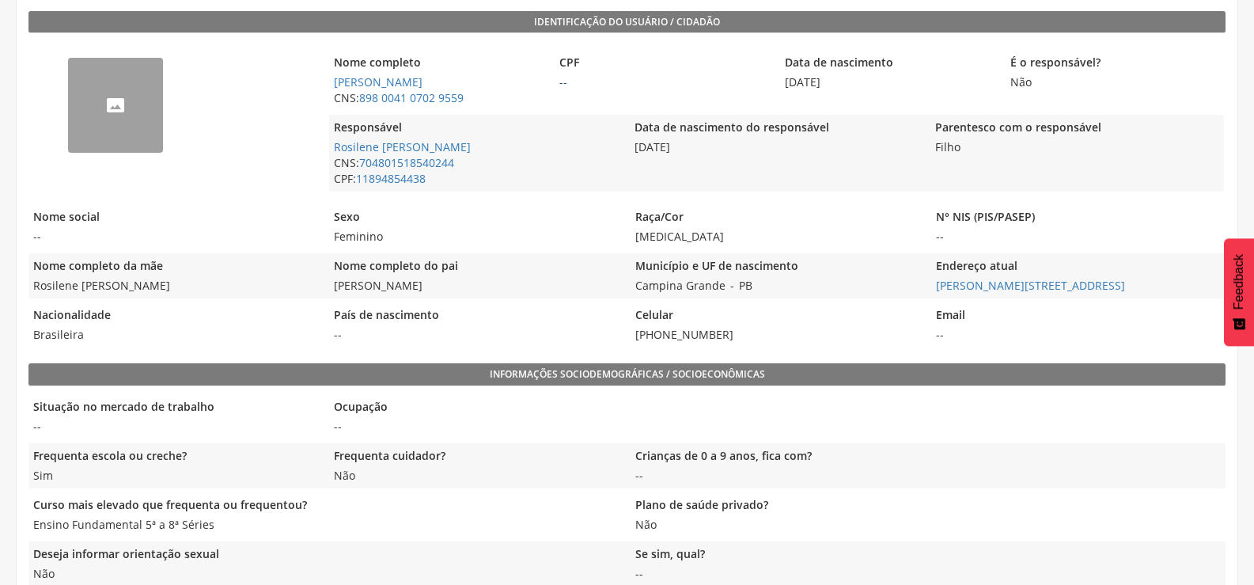
scroll to position [396, 0]
